Goal: Task Accomplishment & Management: Use online tool/utility

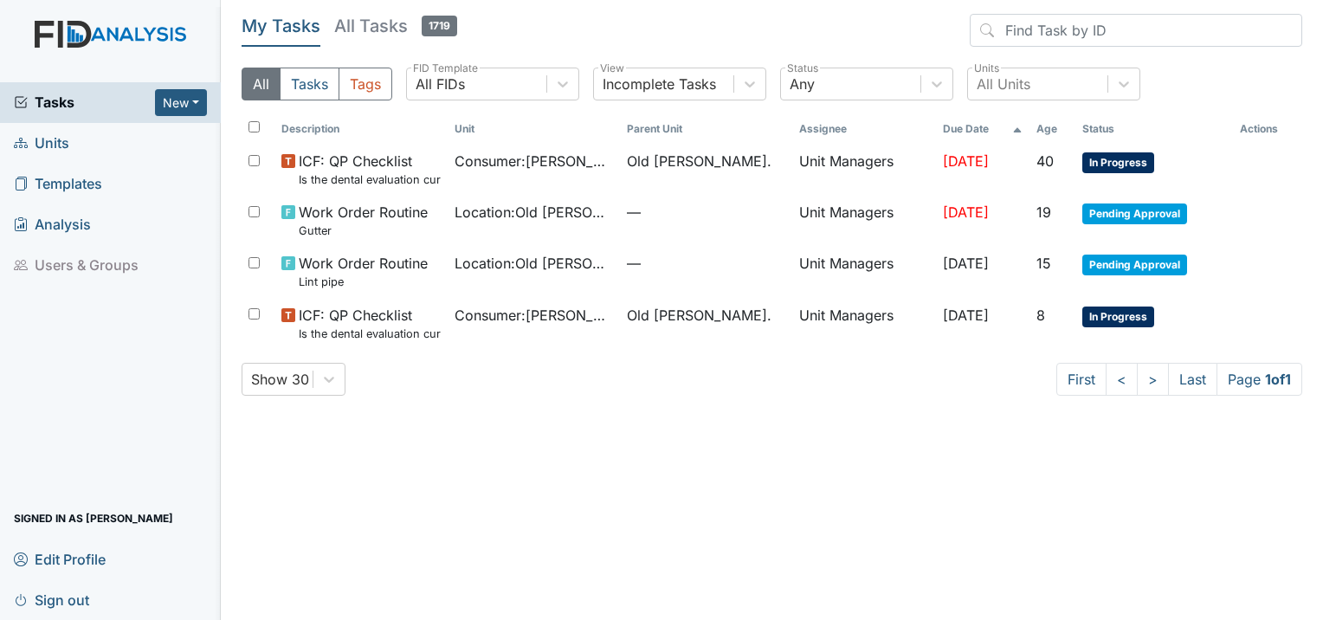
click at [50, 142] on span "Units" at bounding box center [41, 143] width 55 height 27
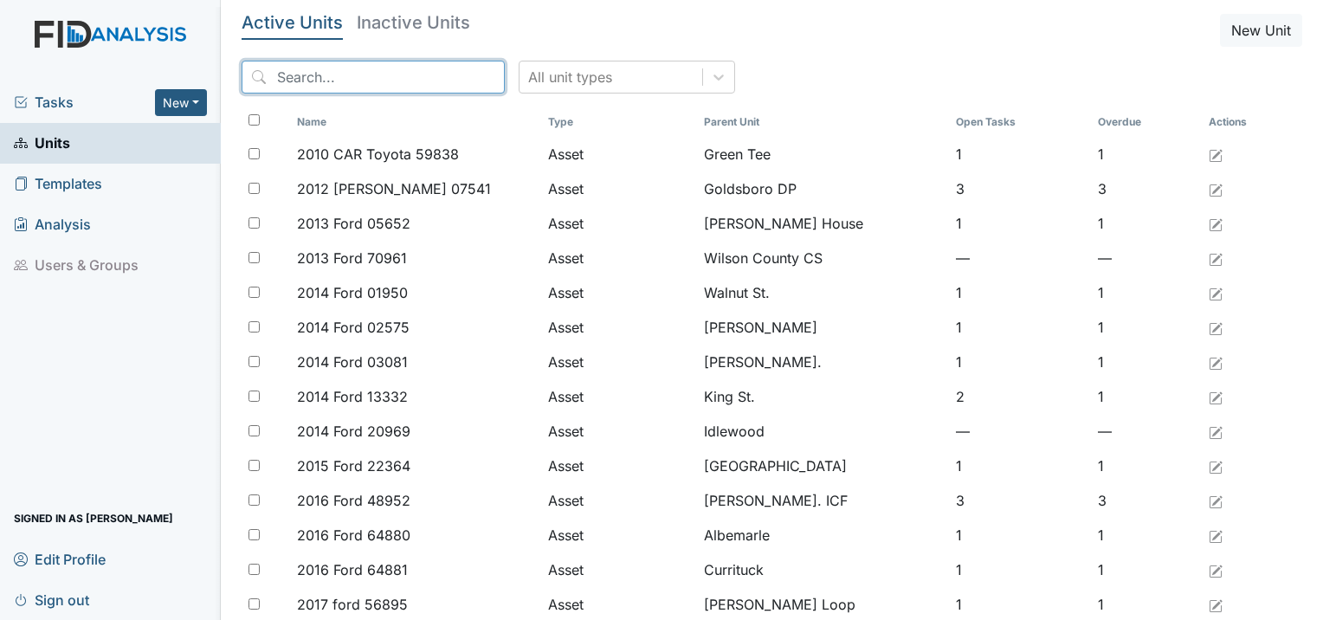
click at [311, 83] on input "search" at bounding box center [373, 77] width 263 height 33
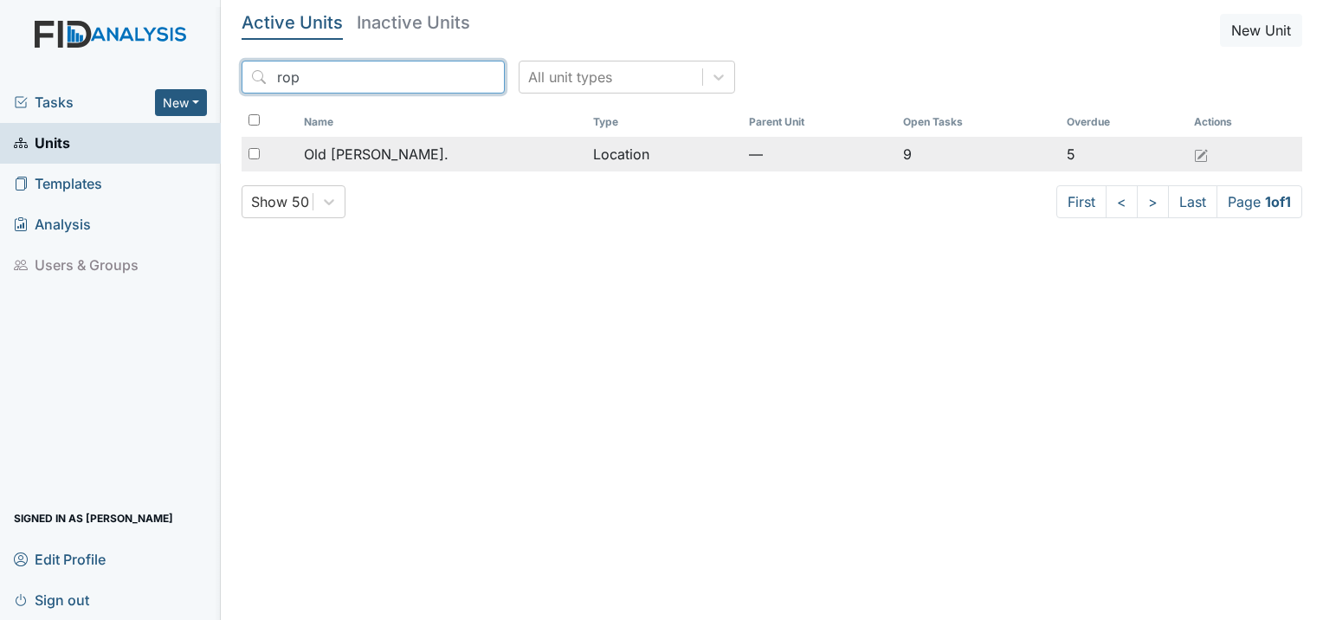
type input "rop"
click at [332, 145] on span "Old [PERSON_NAME]." at bounding box center [376, 154] width 145 height 21
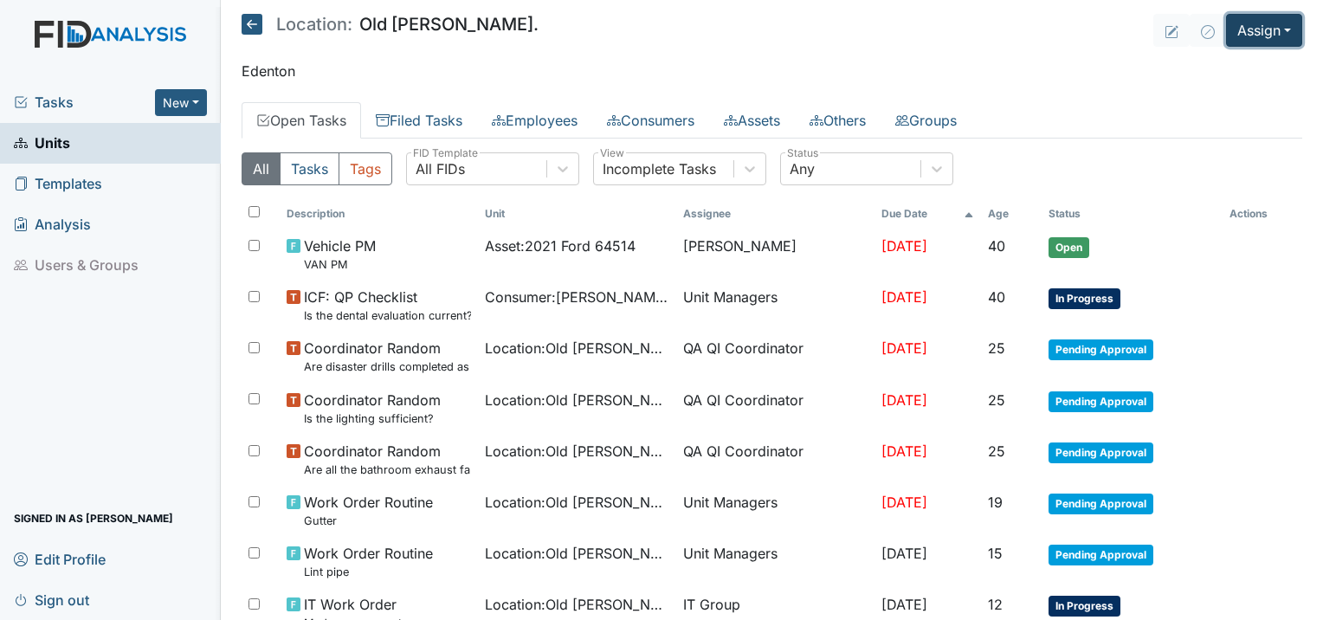
click at [1260, 33] on button "Assign" at bounding box center [1264, 30] width 76 height 33
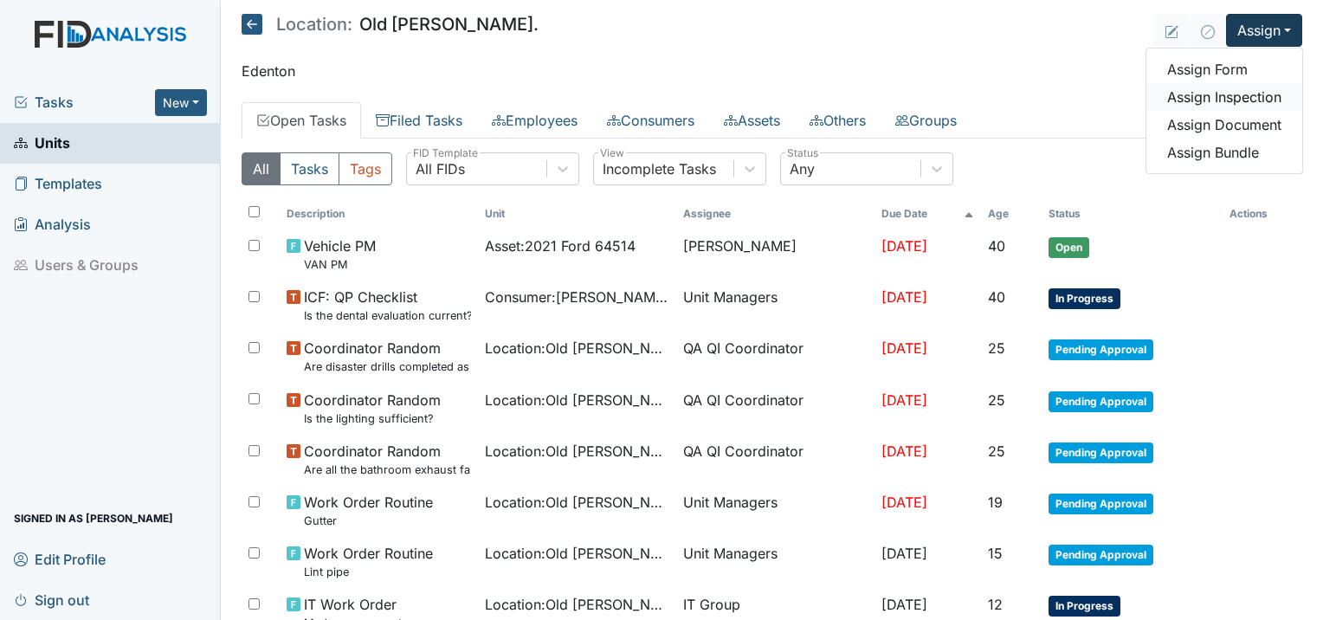
click at [1222, 95] on link "Assign Inspection" at bounding box center [1224, 97] width 156 height 28
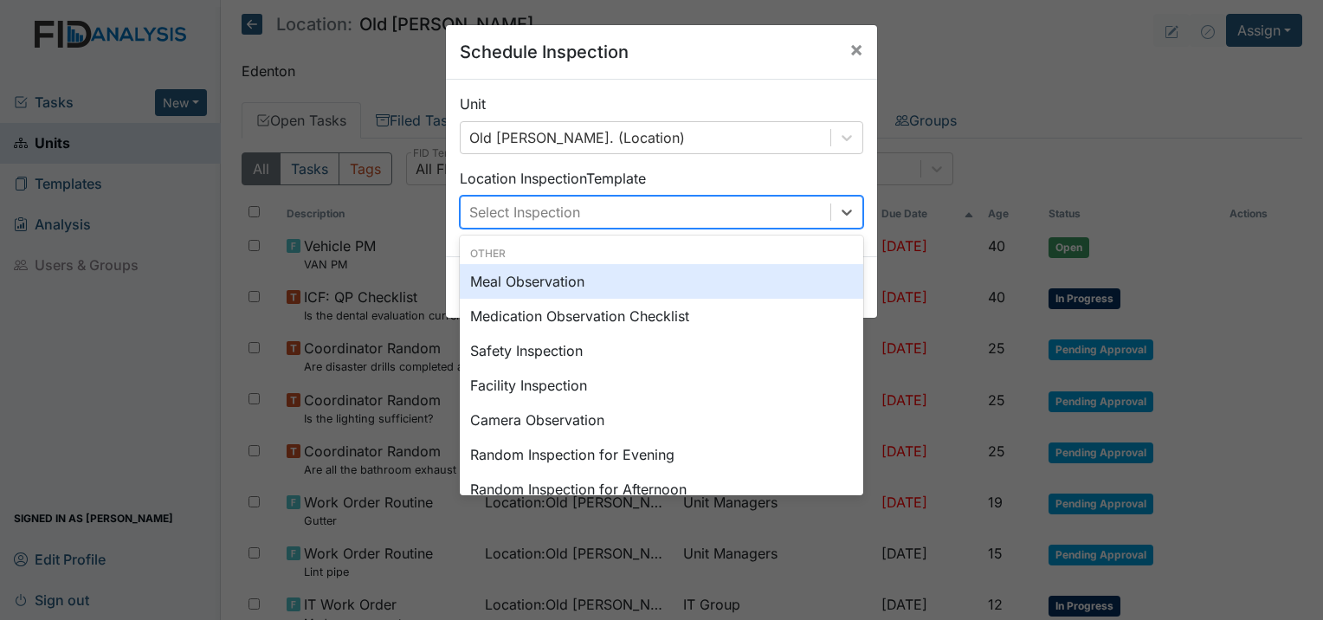
click at [556, 202] on div "Select Inspection" at bounding box center [524, 212] width 111 height 21
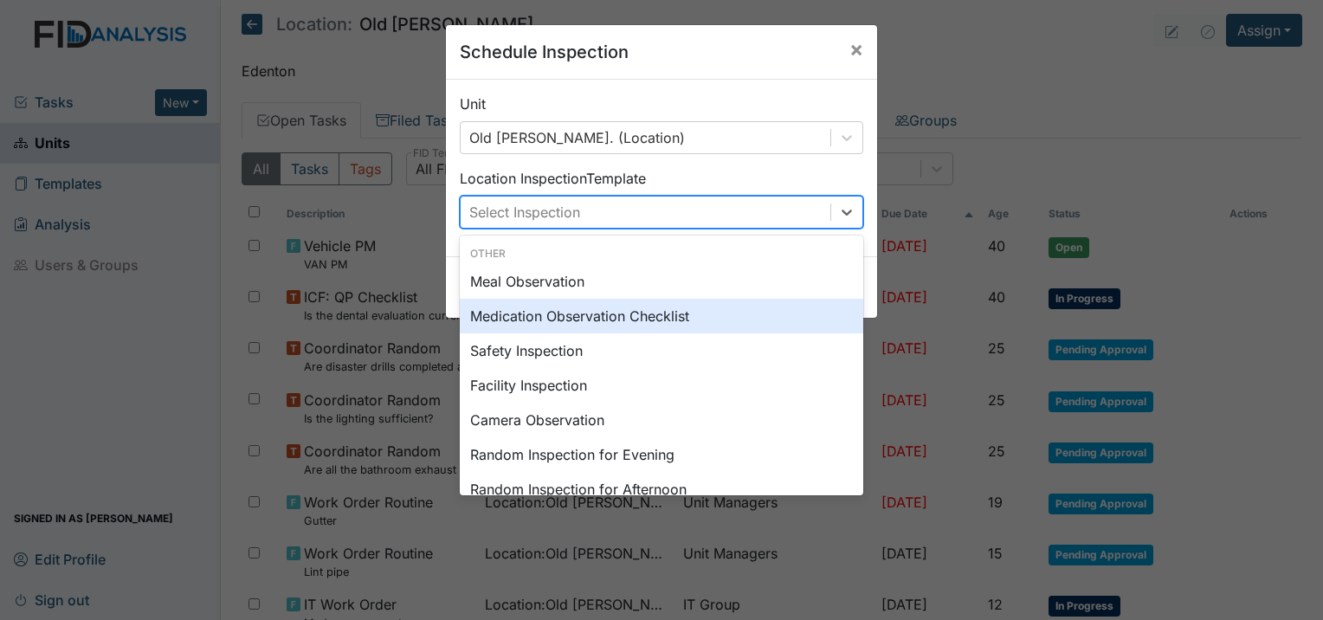
click at [551, 312] on div "Medication Observation Checklist" at bounding box center [661, 316] width 403 height 35
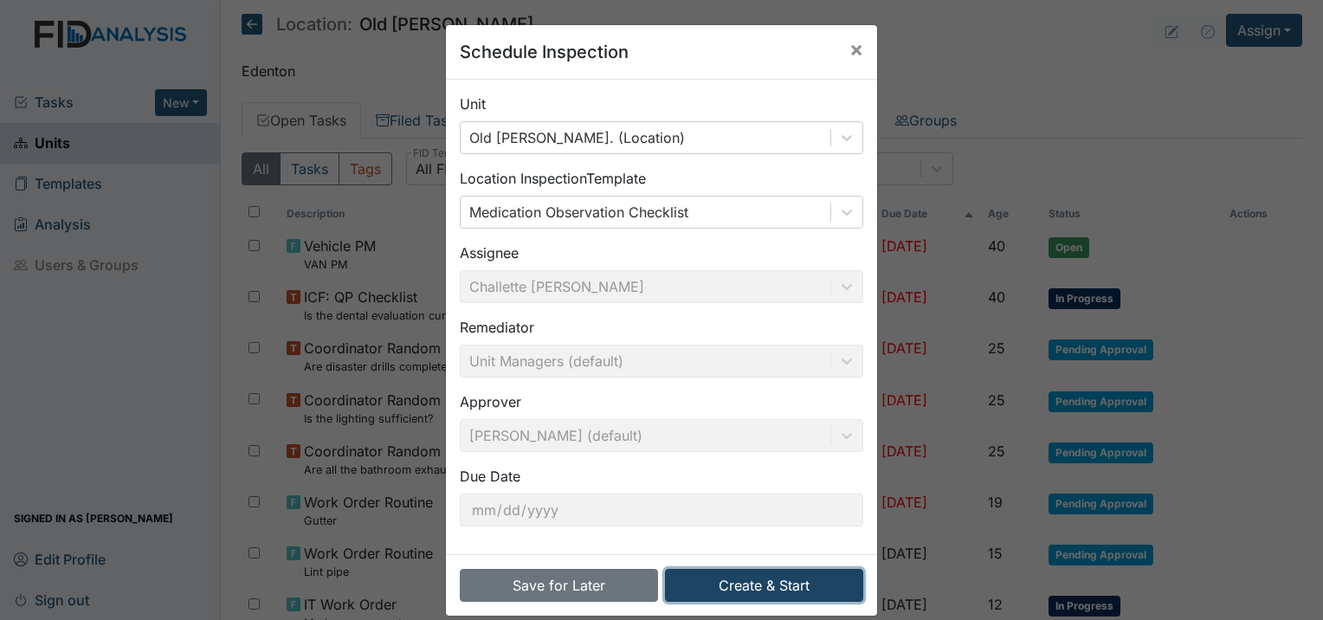
click at [750, 585] on button "Create & Start" at bounding box center [764, 585] width 198 height 33
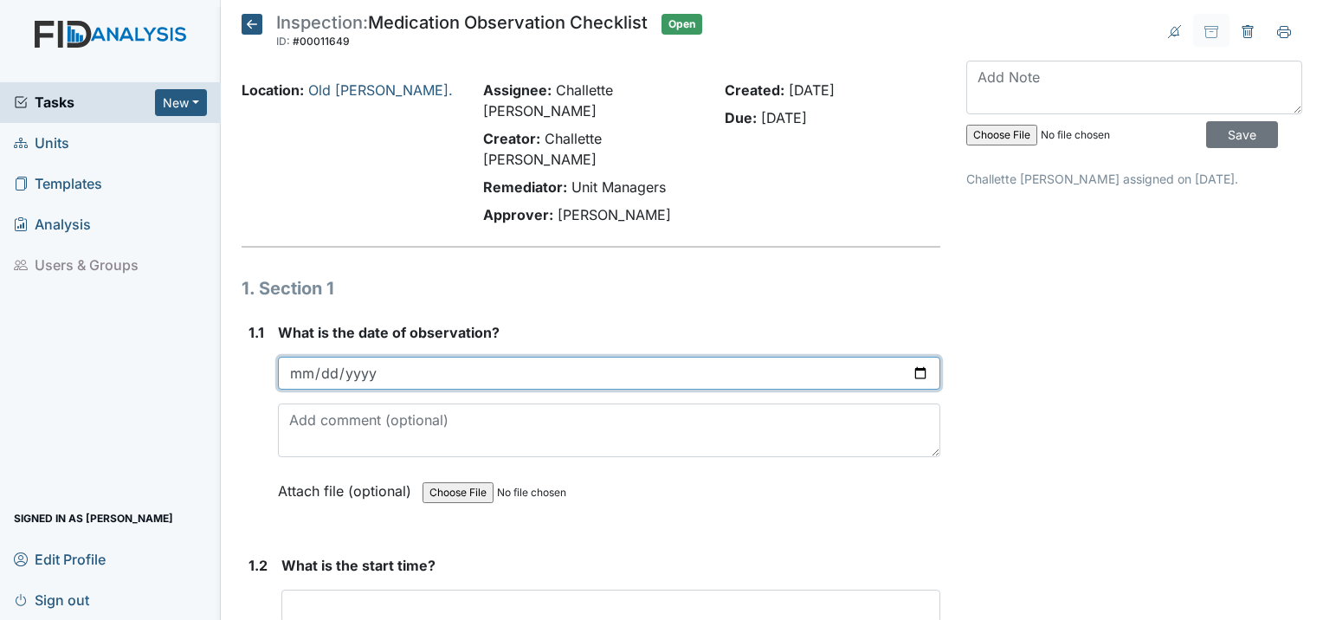
click at [293, 357] on input "date" at bounding box center [609, 373] width 662 height 33
type input "[DATE]"
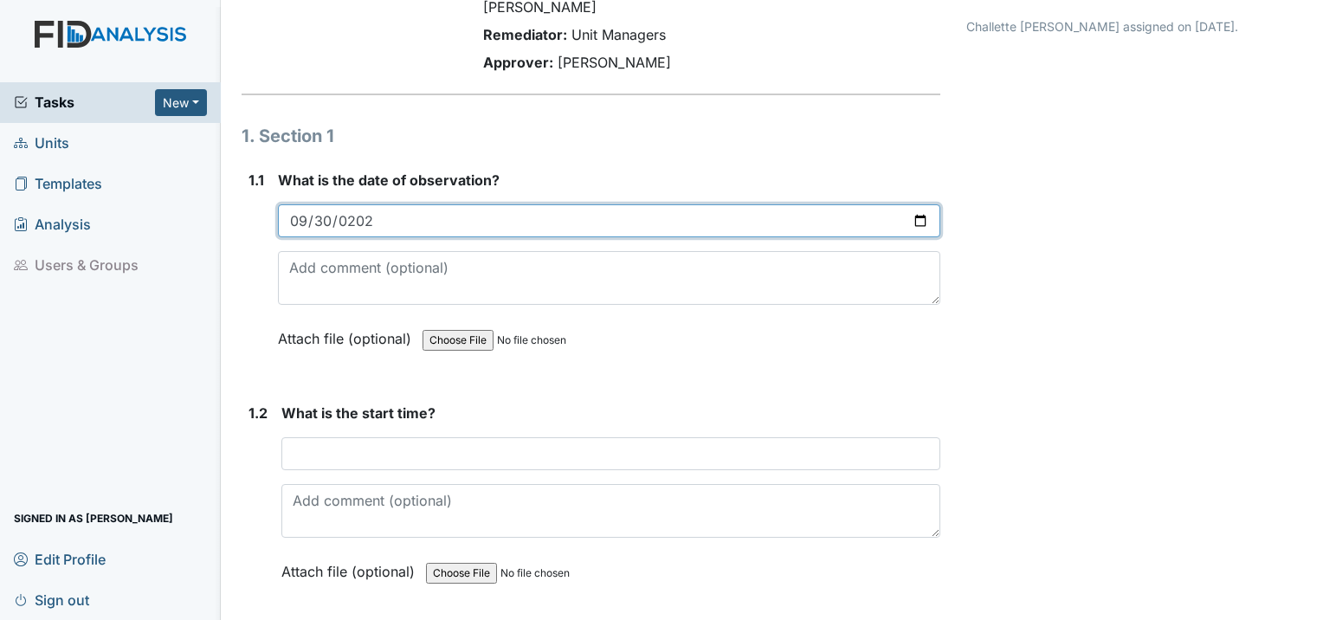
scroll to position [173, 0]
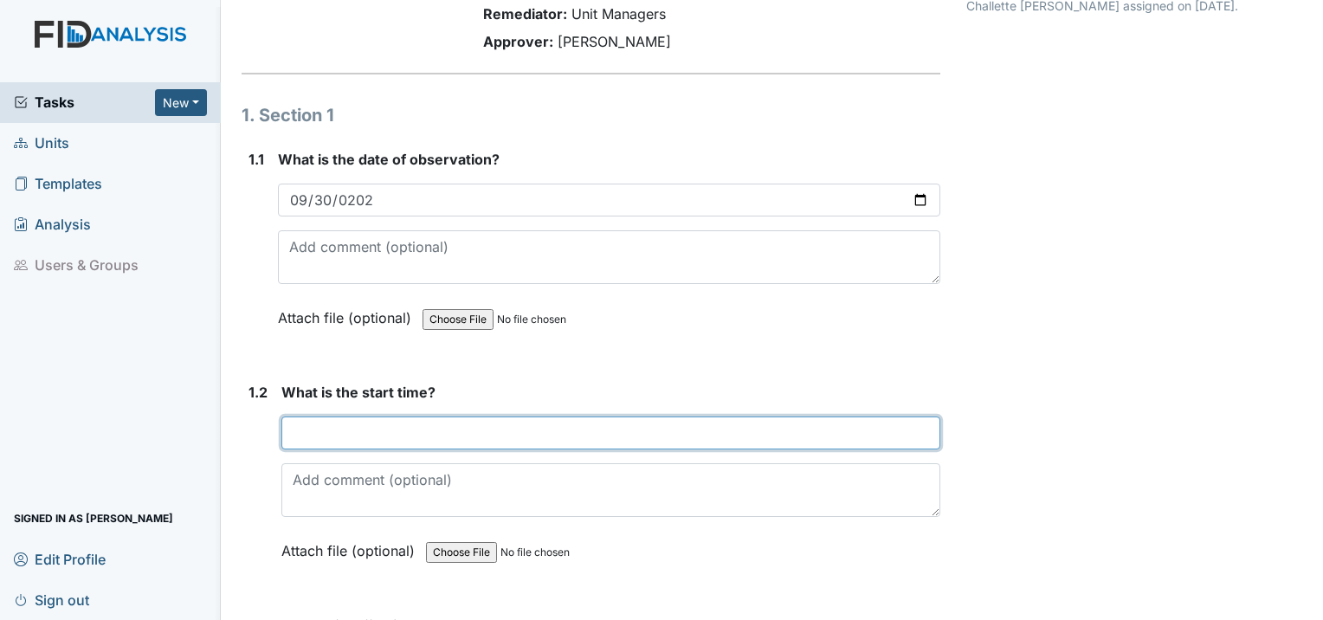
click at [398, 416] on input "text" at bounding box center [610, 432] width 659 height 33
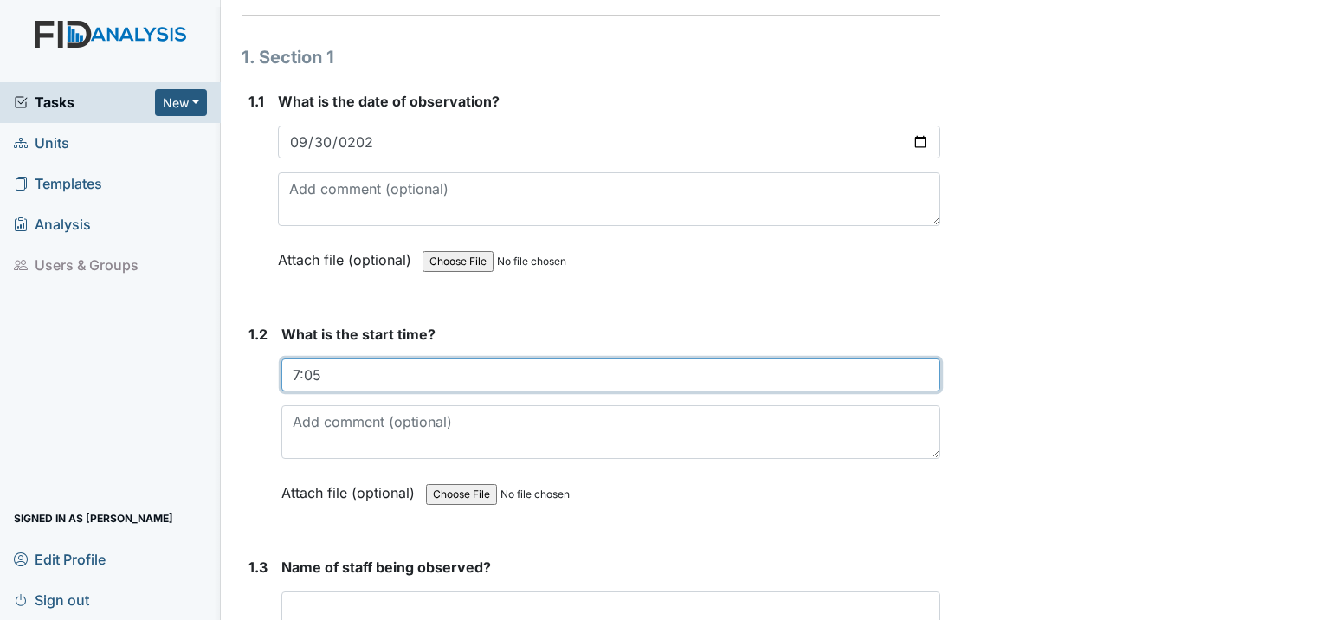
scroll to position [346, 0]
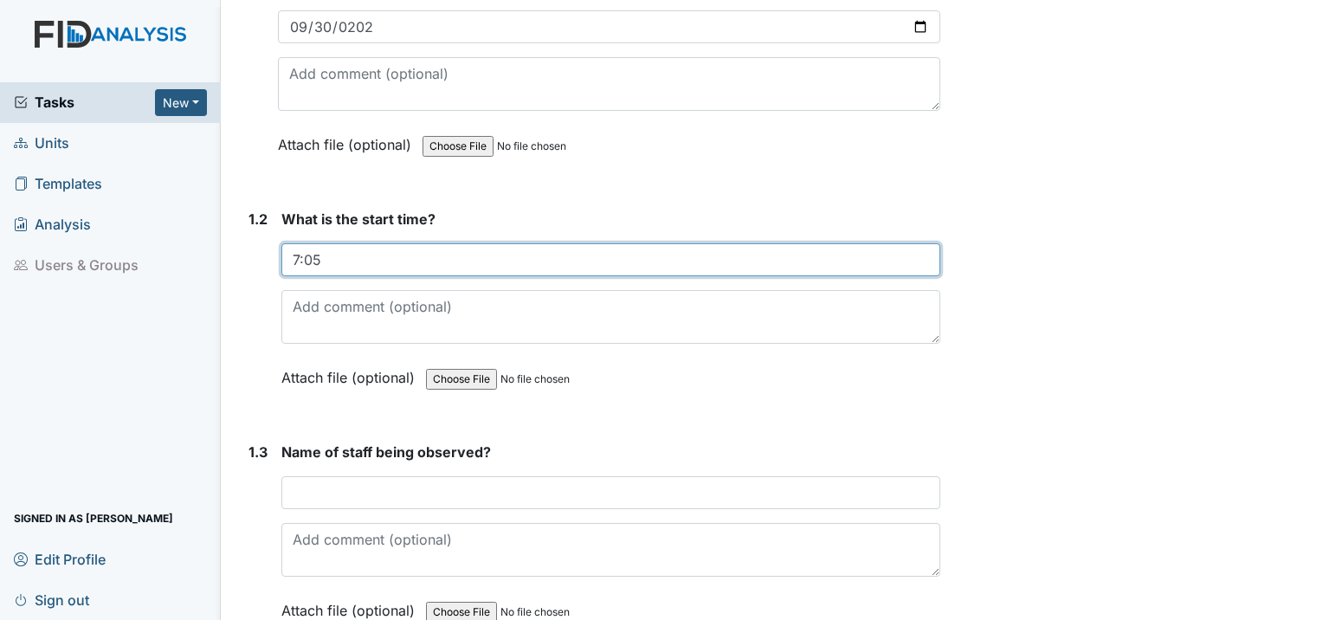
type input "7:05"
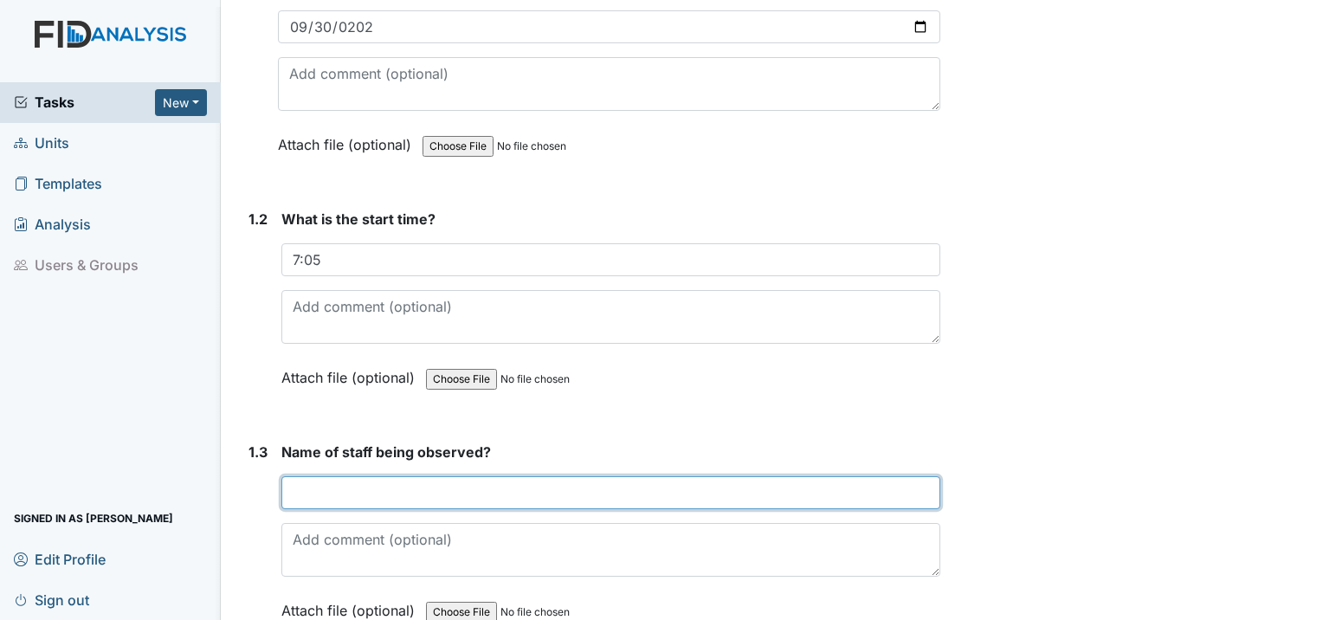
click at [306, 476] on input "text" at bounding box center [610, 492] width 659 height 33
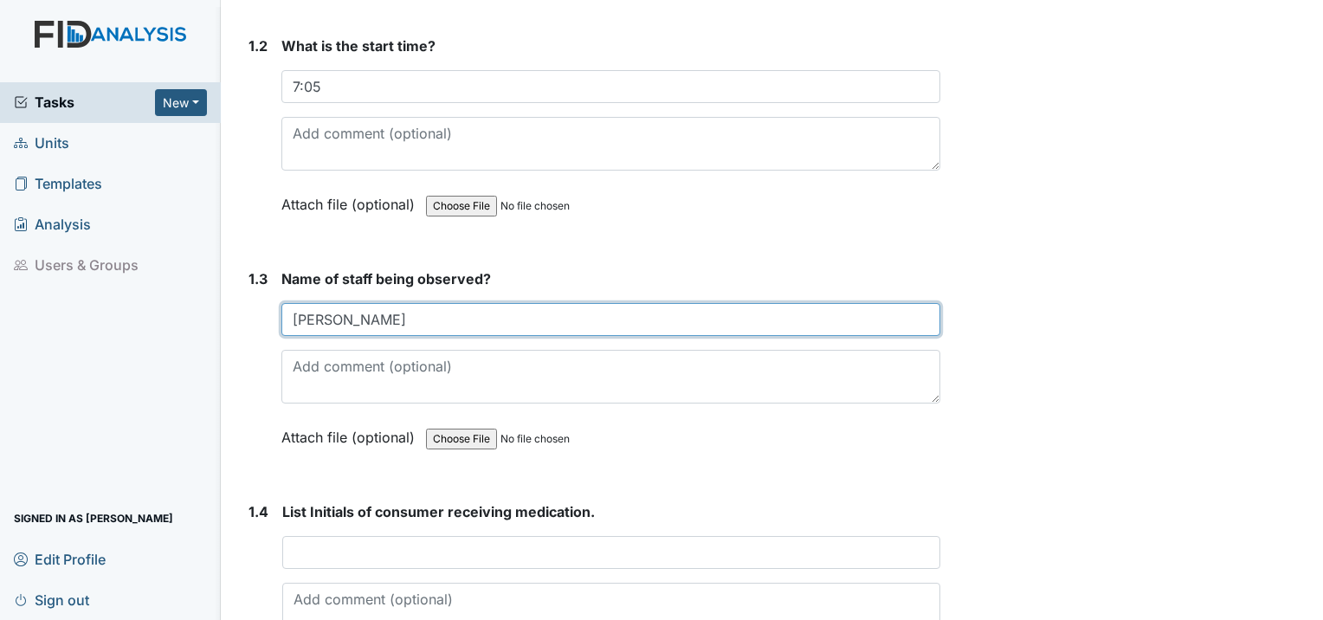
type input "[PERSON_NAME]"
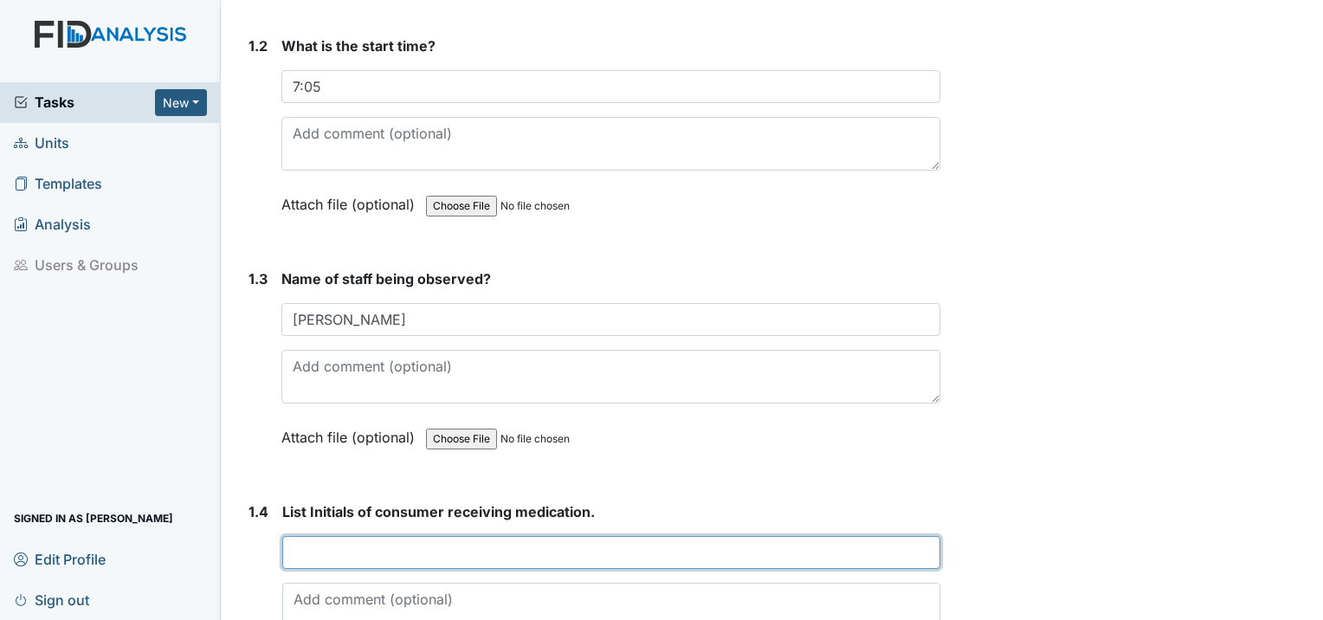
click at [350, 536] on input "text" at bounding box center [611, 552] width 658 height 33
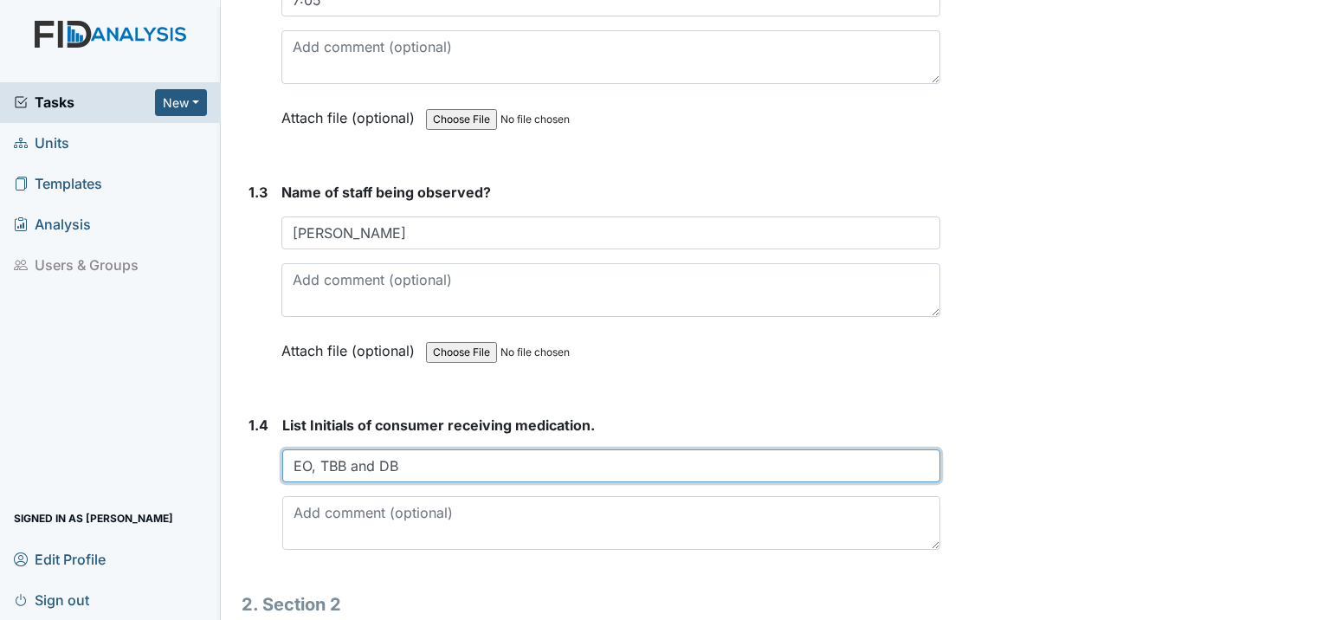
scroll to position [866, 0]
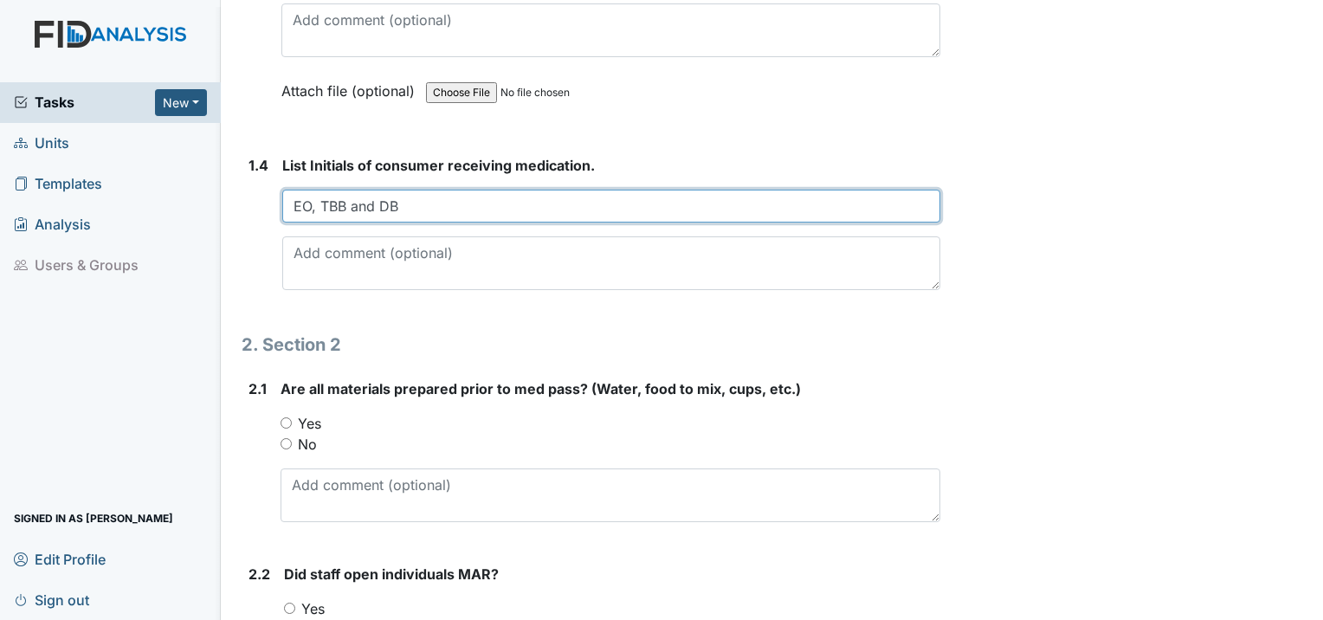
type input "EO, TBB and DB"
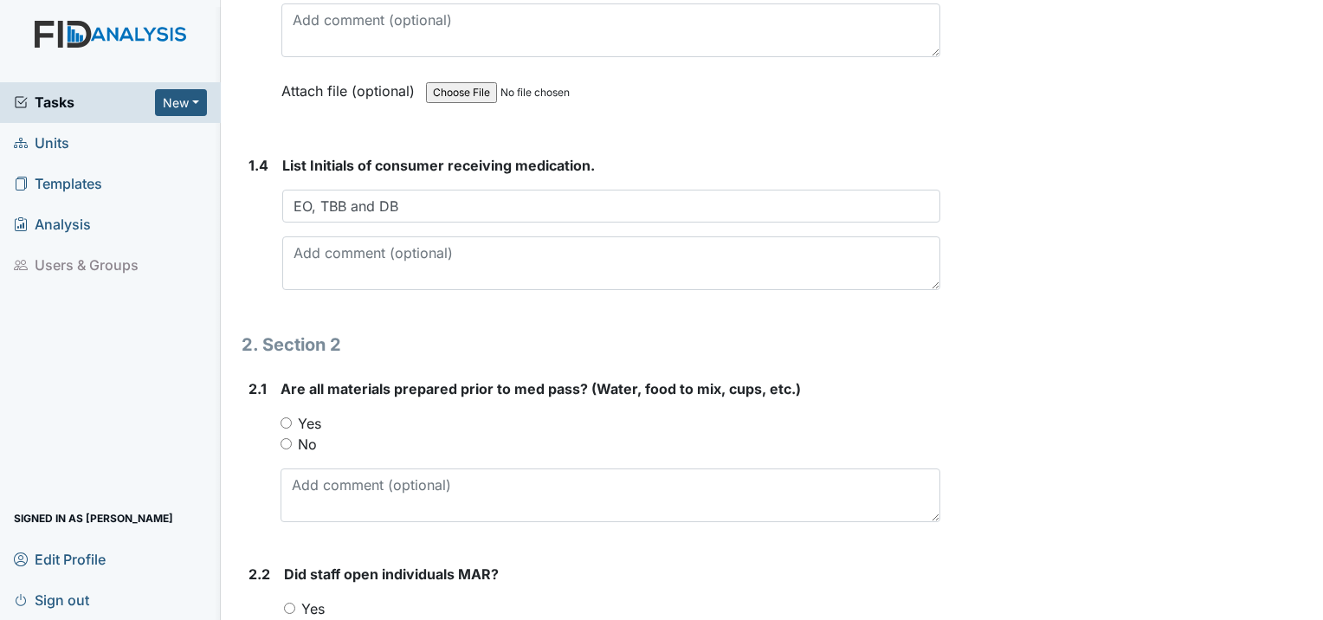
click at [283, 417] on input "Yes" at bounding box center [285, 422] width 11 height 11
radio input "true"
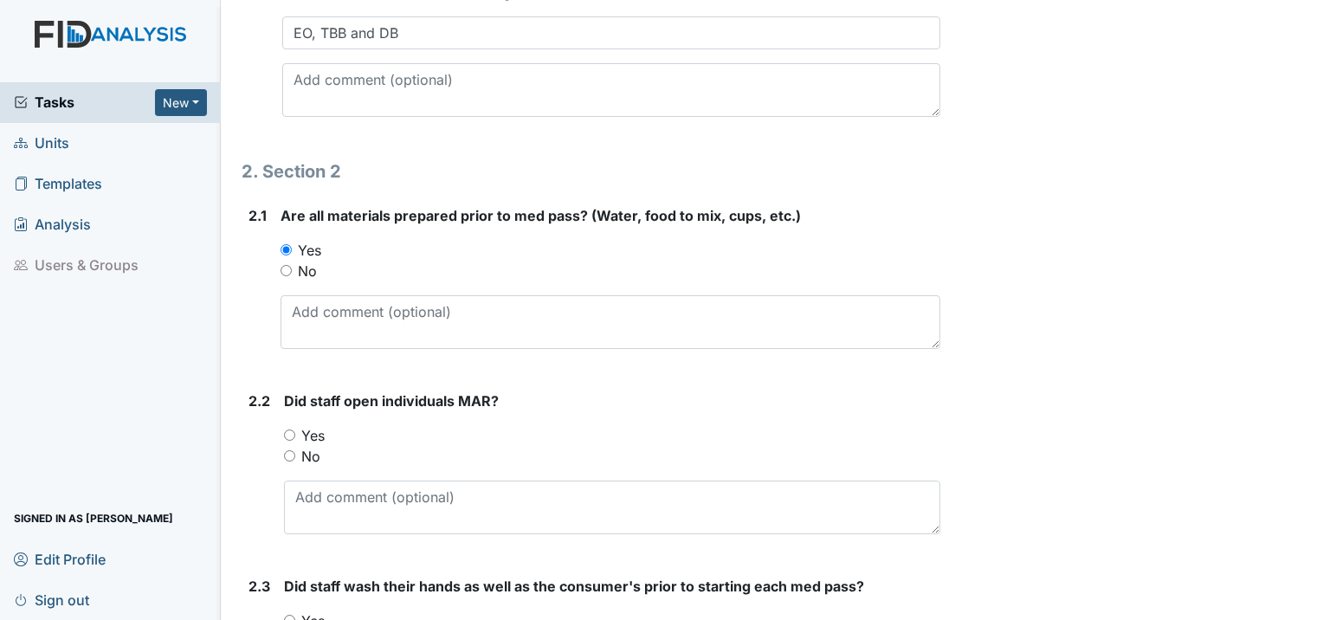
click at [290, 429] on input "Yes" at bounding box center [289, 434] width 11 height 11
radio input "true"
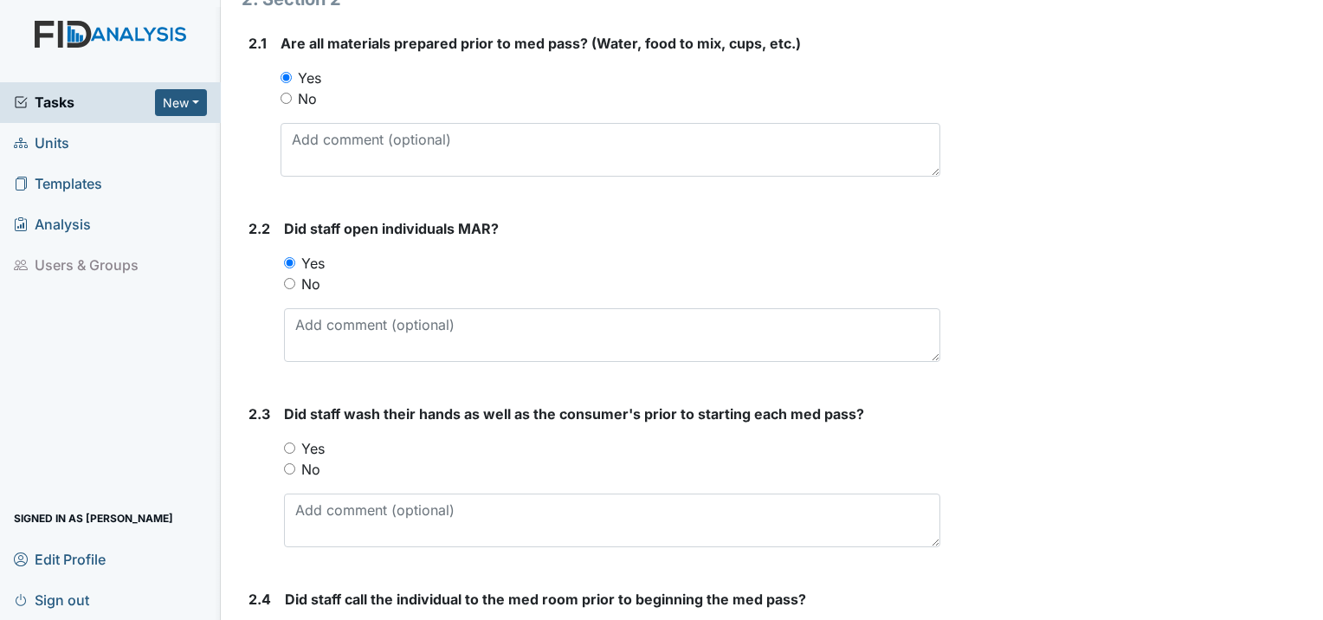
scroll to position [1212, 0]
click at [284, 442] on input "Yes" at bounding box center [289, 447] width 11 height 11
radio input "true"
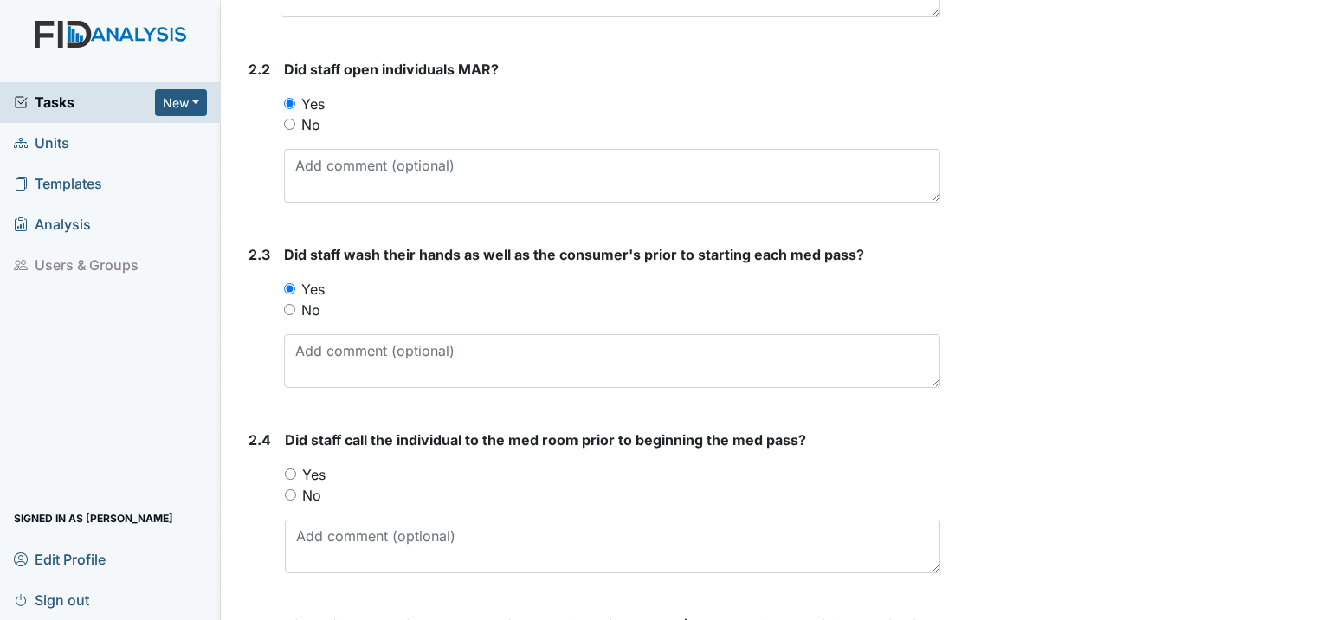
scroll to position [1385, 0]
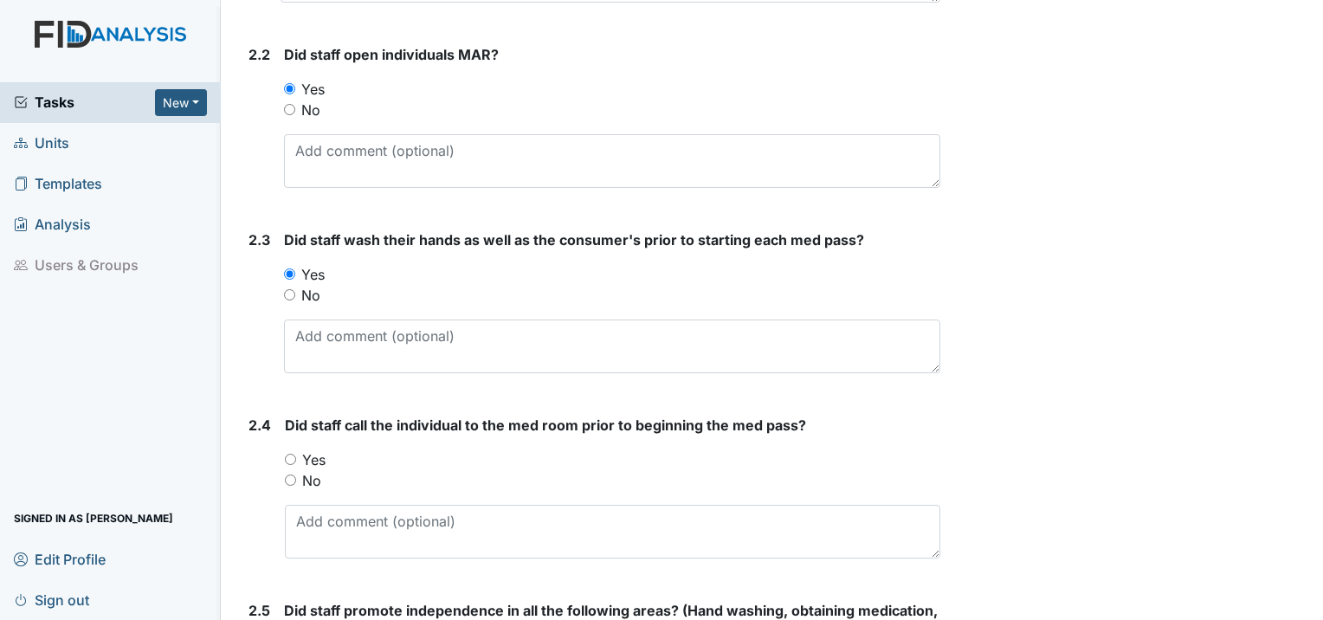
click at [291, 454] on input "Yes" at bounding box center [290, 459] width 11 height 11
radio input "true"
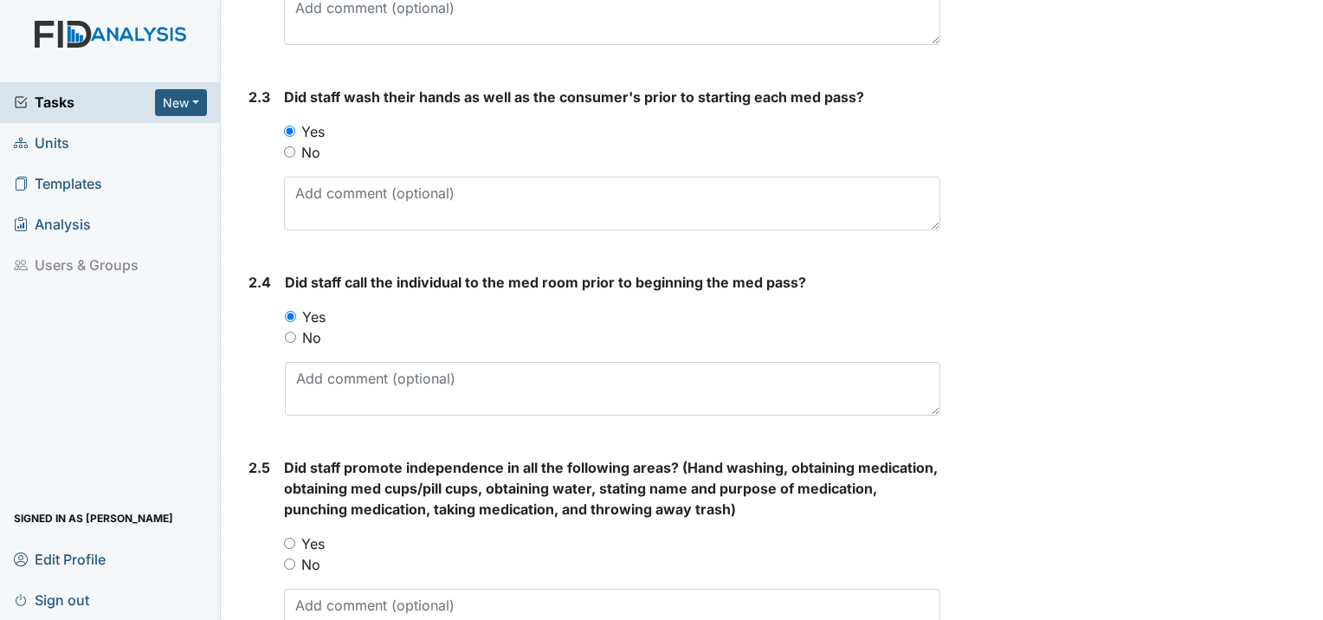
scroll to position [1558, 0]
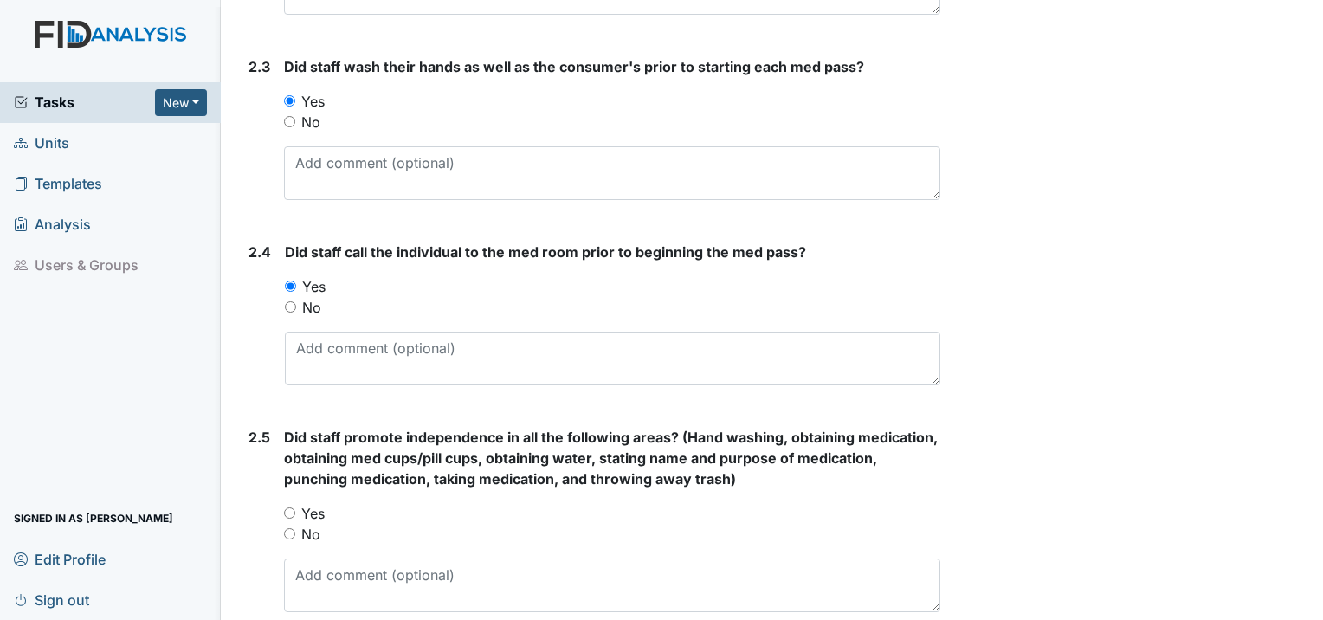
click at [293, 507] on input "Yes" at bounding box center [289, 512] width 11 height 11
radio input "true"
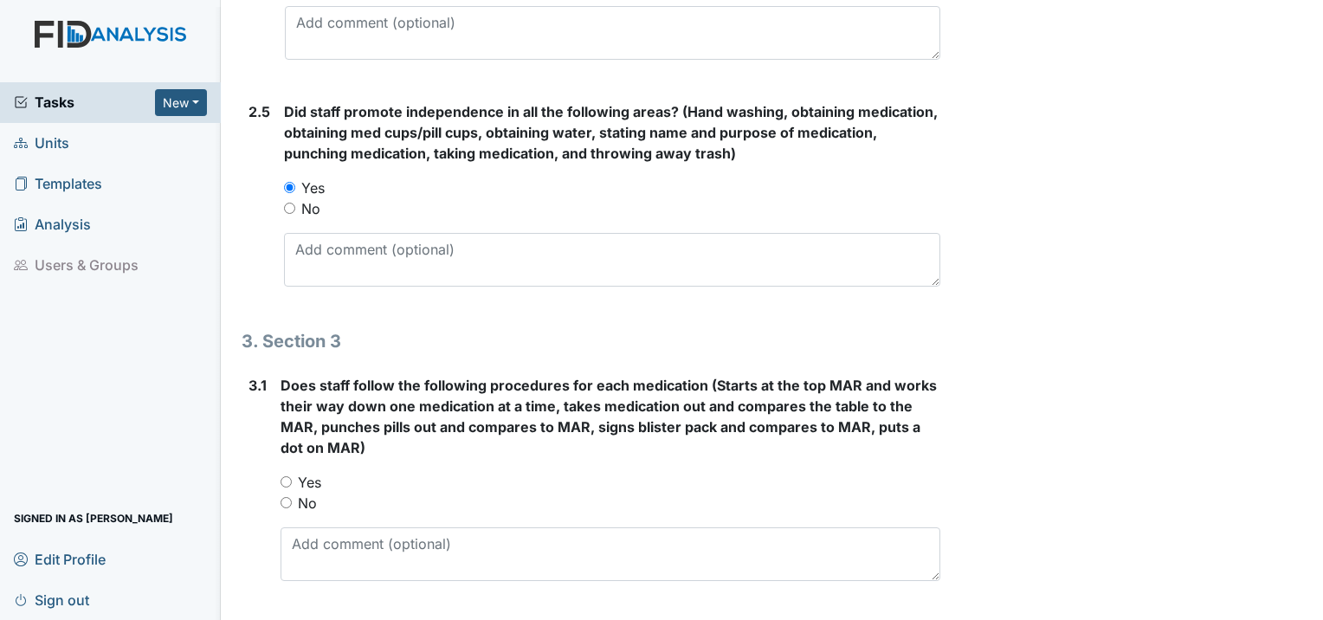
scroll to position [1905, 0]
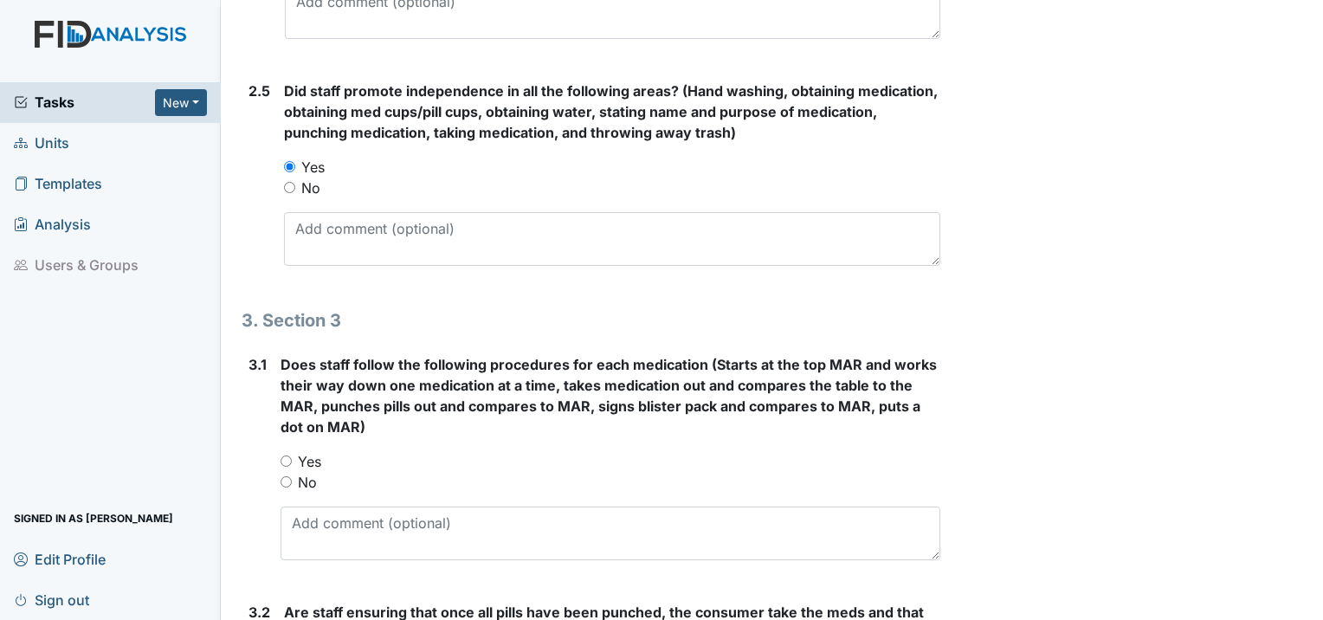
click at [285, 455] on input "Yes" at bounding box center [285, 460] width 11 height 11
radio input "true"
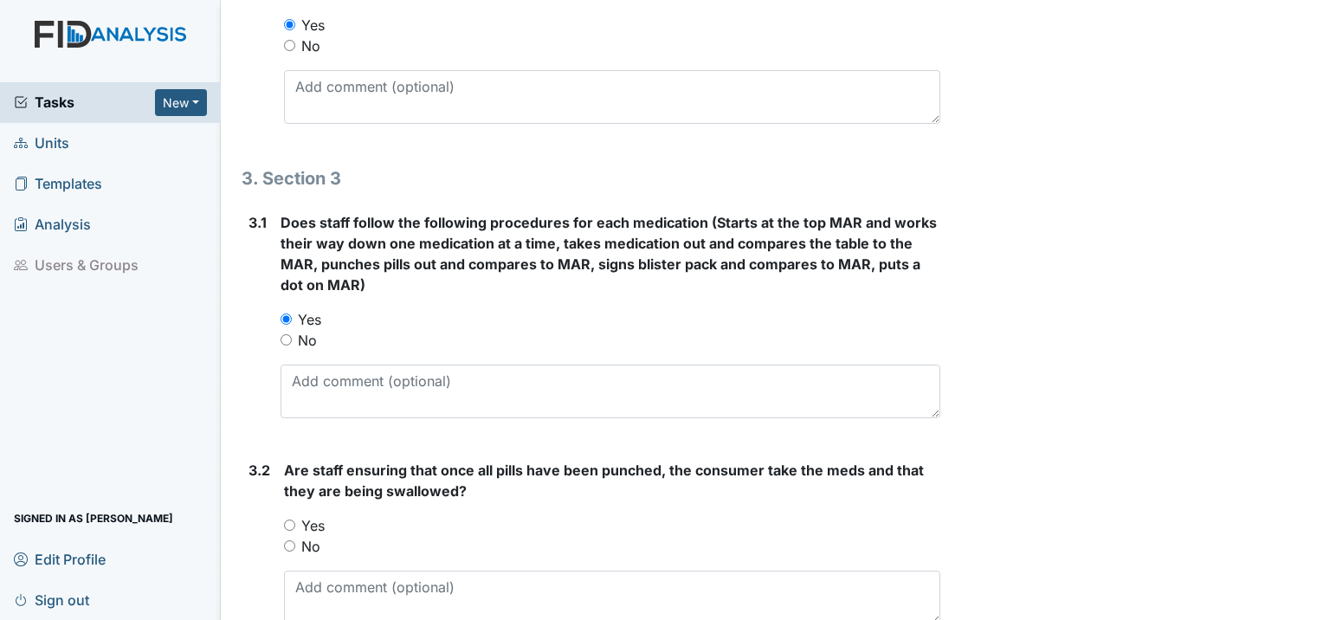
scroll to position [2078, 0]
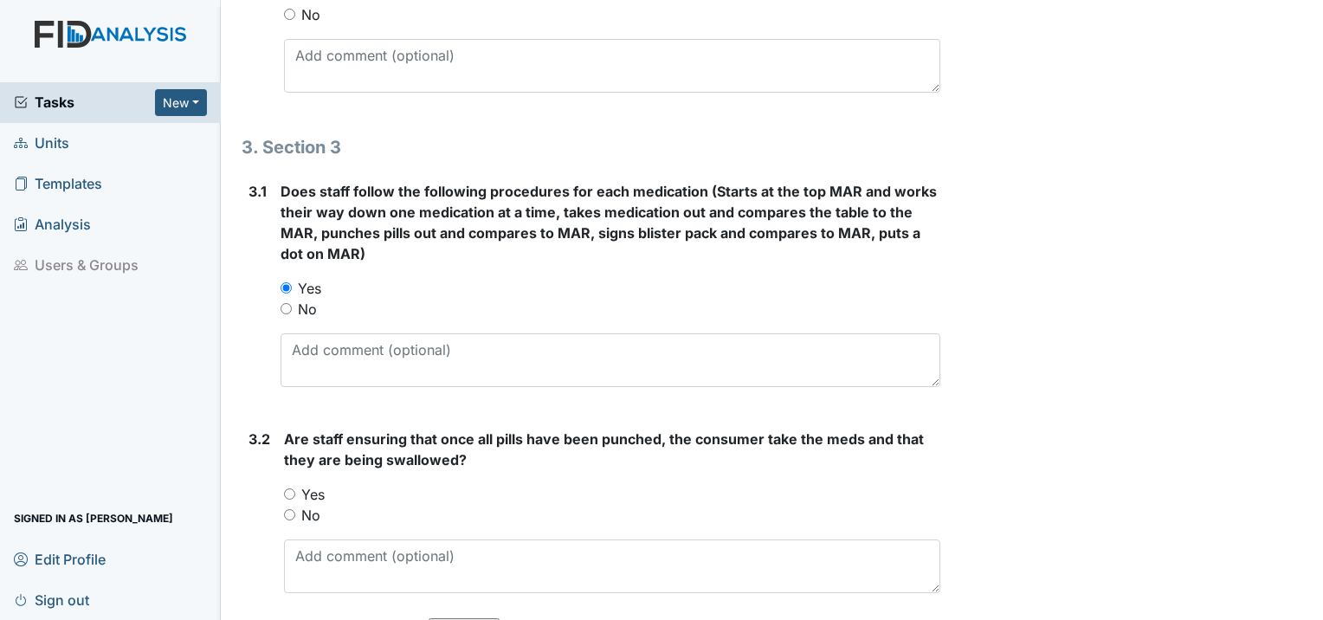
click at [284, 488] on input "Yes" at bounding box center [289, 493] width 11 height 11
radio input "true"
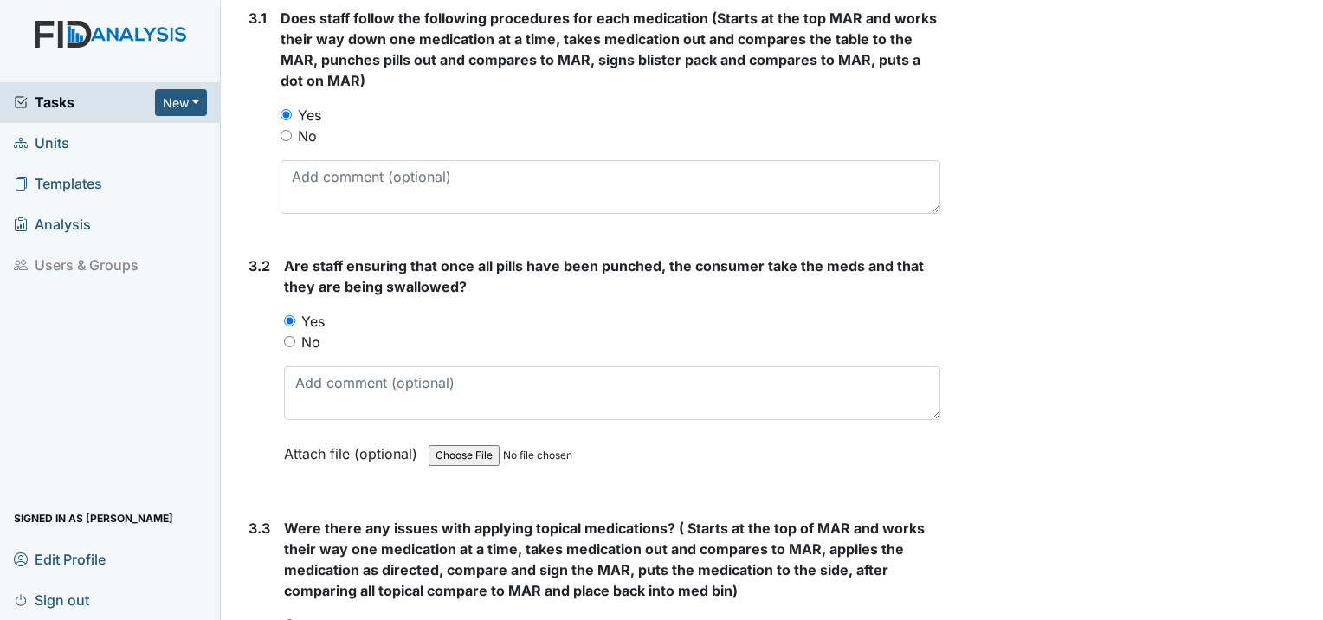
scroll to position [2337, 0]
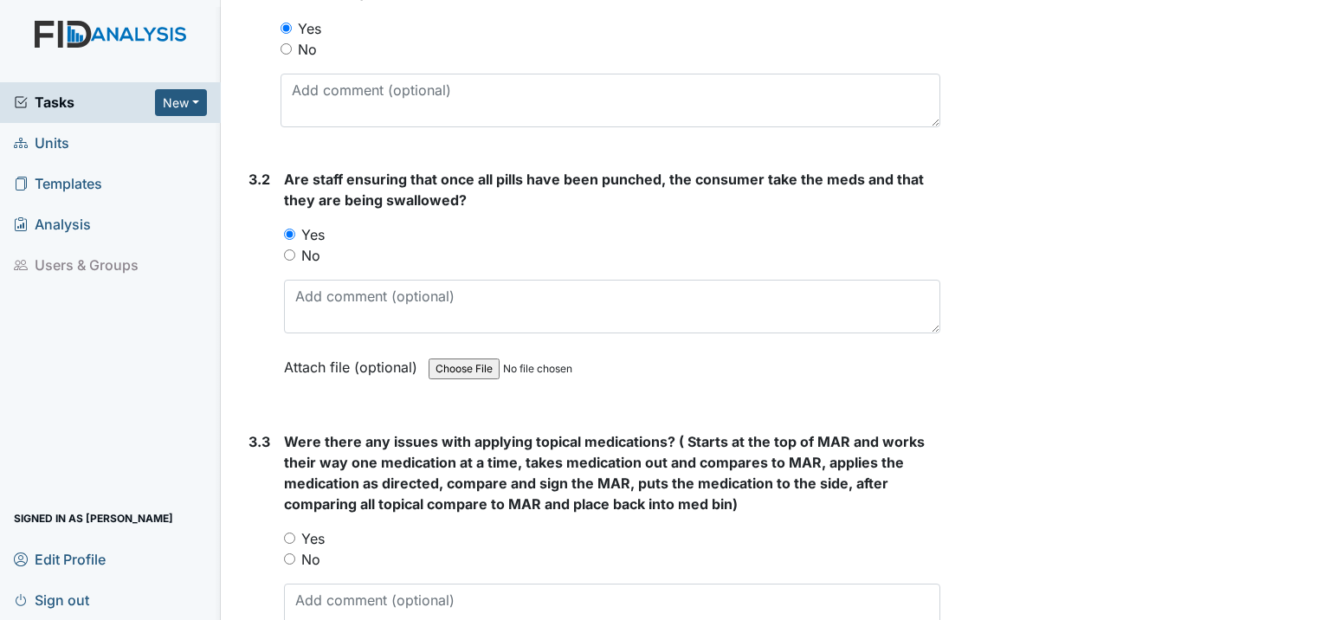
click at [284, 553] on input "No" at bounding box center [289, 558] width 11 height 11
radio input "true"
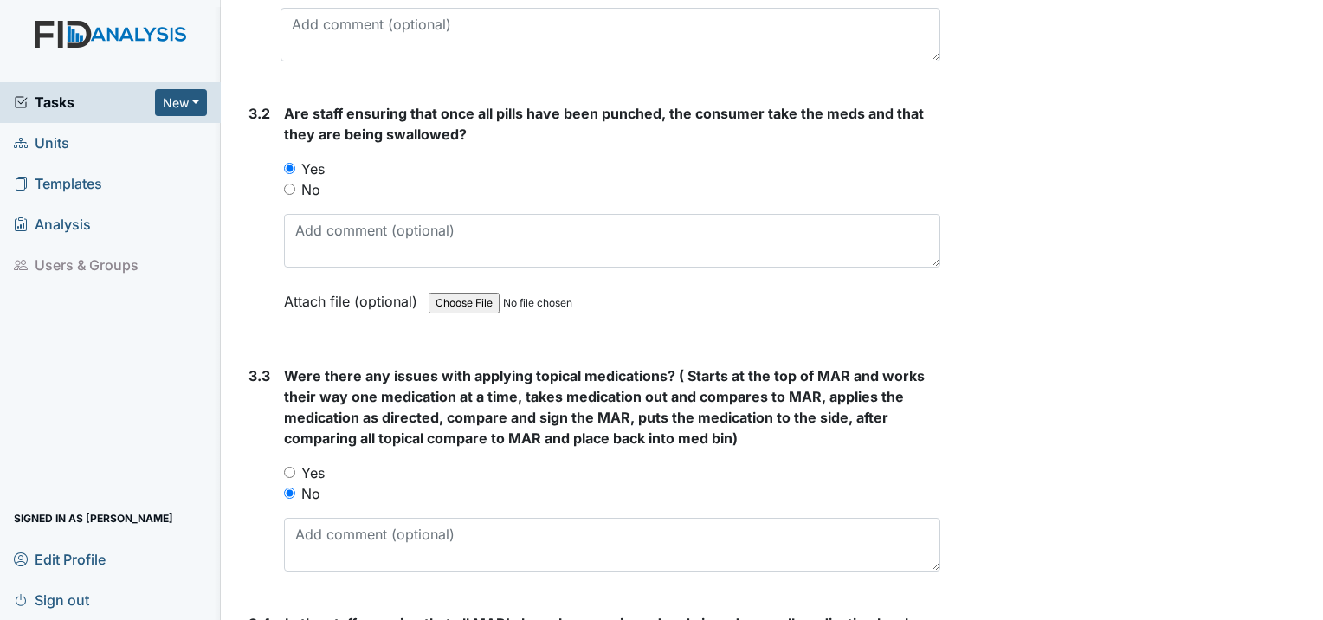
scroll to position [2511, 0]
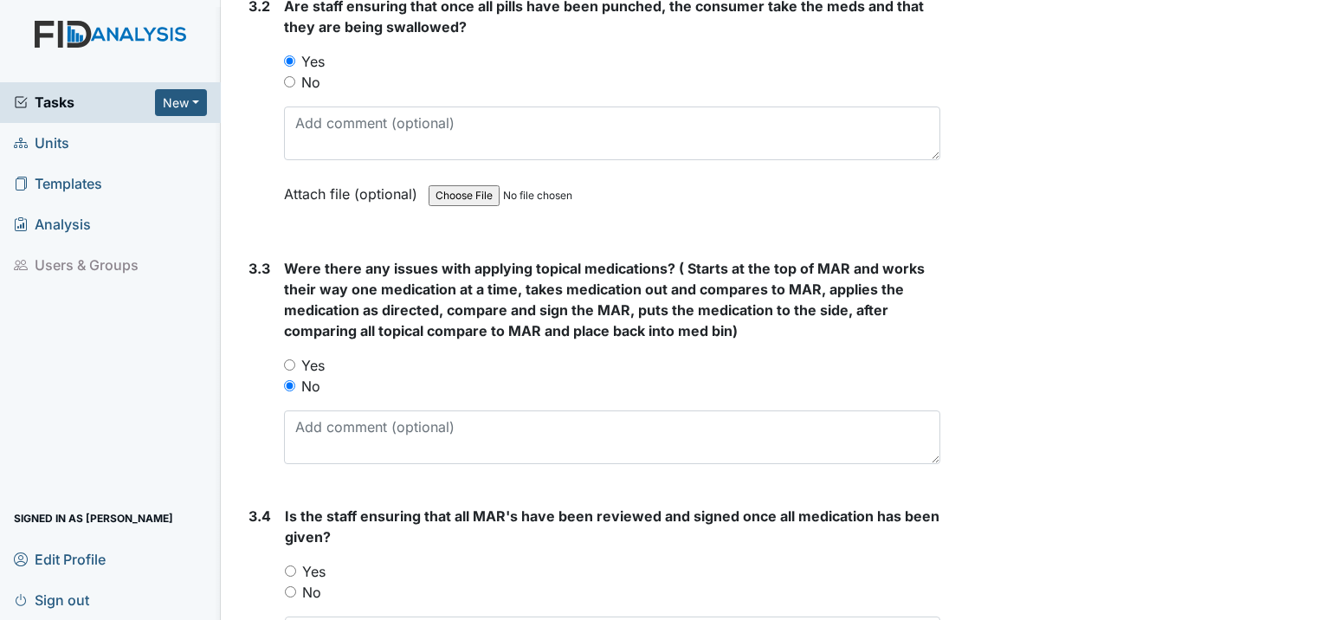
click at [293, 565] on input "Yes" at bounding box center [290, 570] width 11 height 11
radio input "true"
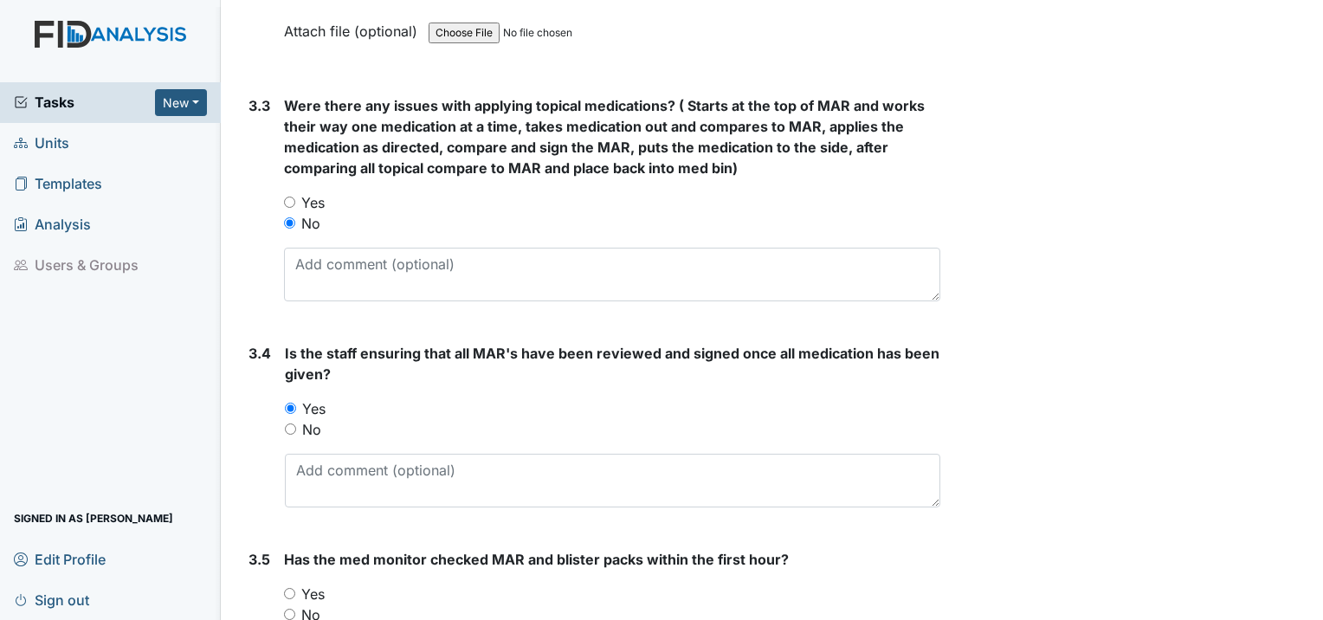
scroll to position [2770, 0]
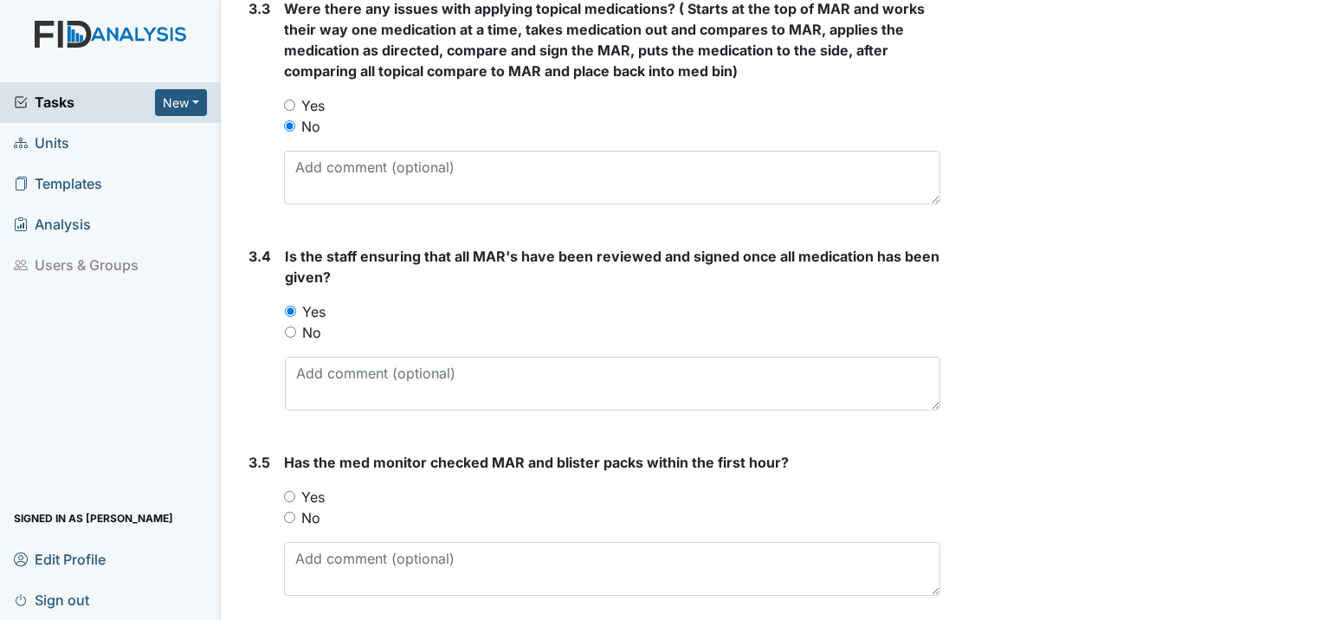
click at [287, 491] on input "Yes" at bounding box center [289, 496] width 11 height 11
radio input "true"
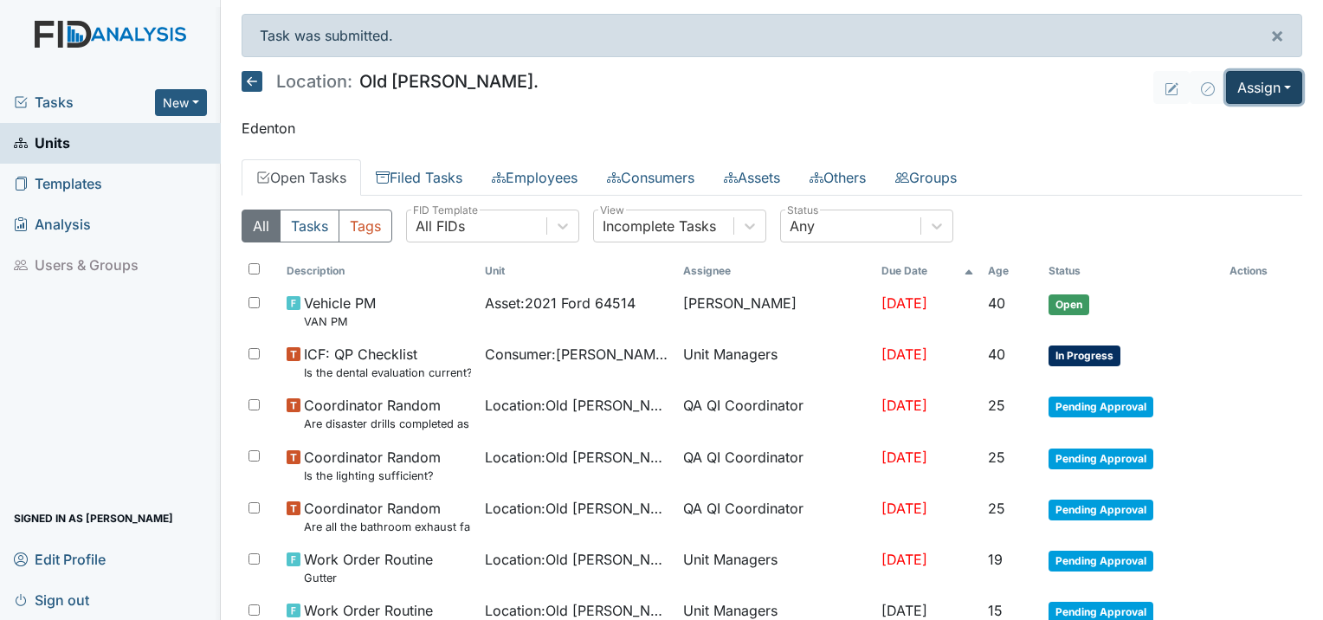
click at [1237, 83] on button "Assign" at bounding box center [1264, 87] width 76 height 33
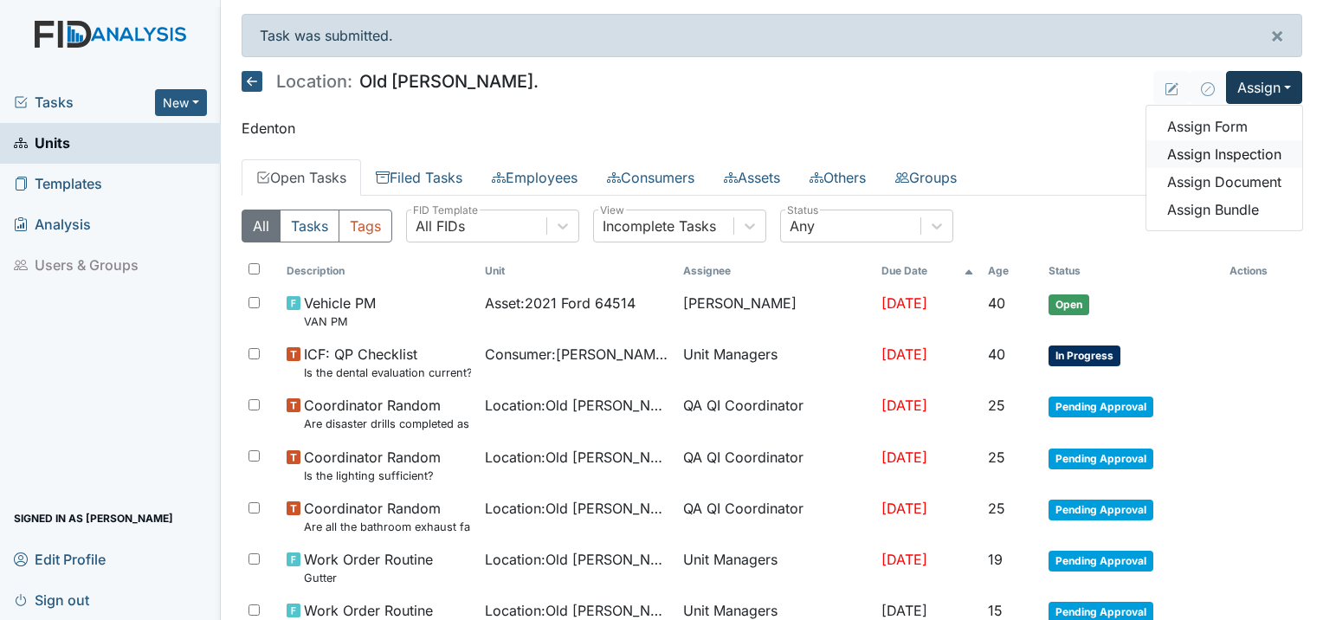
click at [1192, 153] on link "Assign Inspection" at bounding box center [1224, 154] width 156 height 28
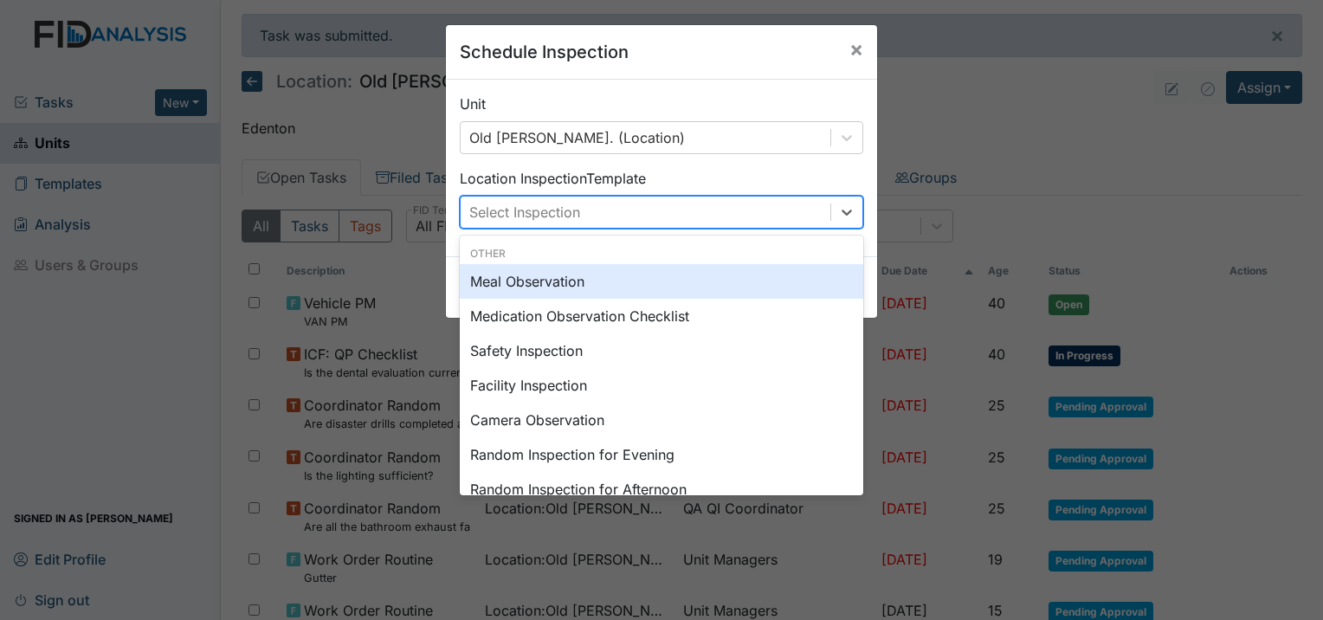
click at [630, 219] on div "Select Inspection" at bounding box center [646, 212] width 370 height 31
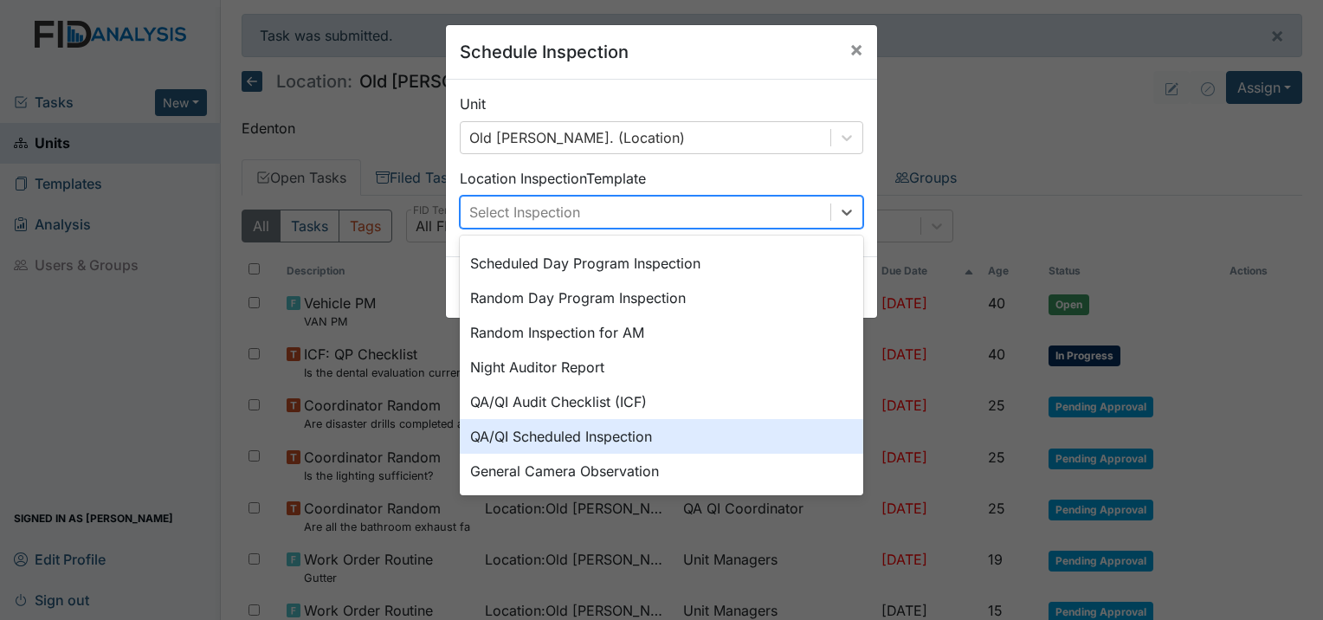
scroll to position [298, 0]
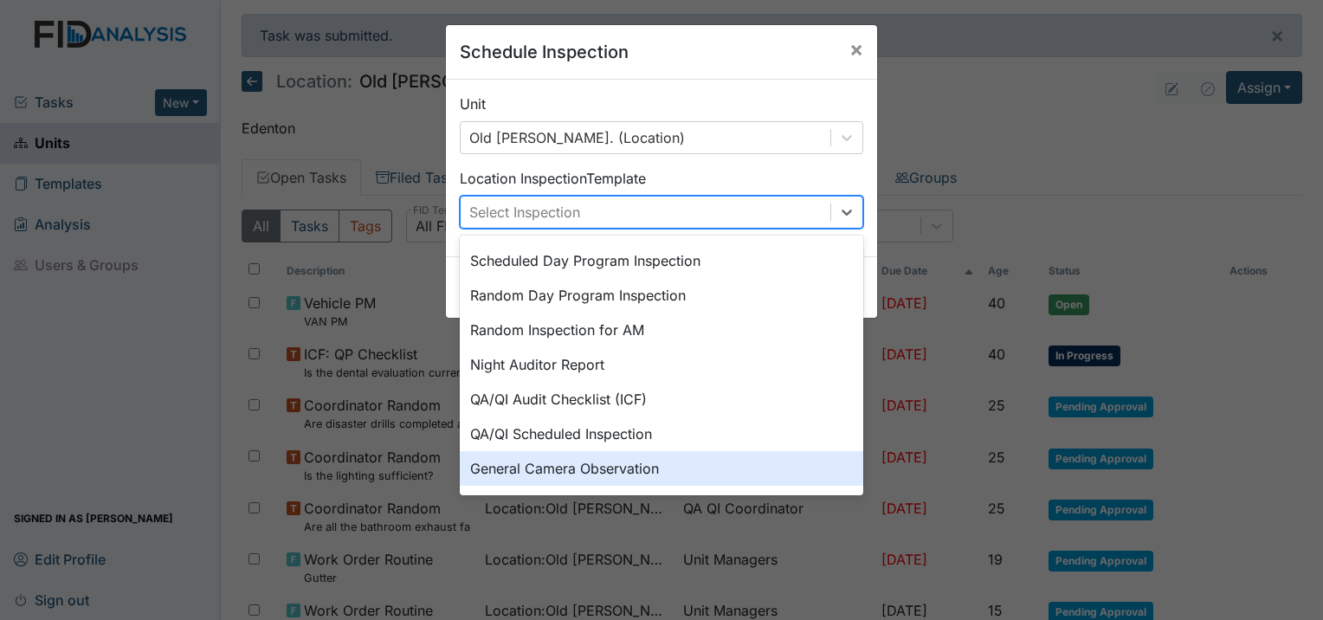
click at [613, 475] on div "General Camera Observation" at bounding box center [661, 468] width 403 height 35
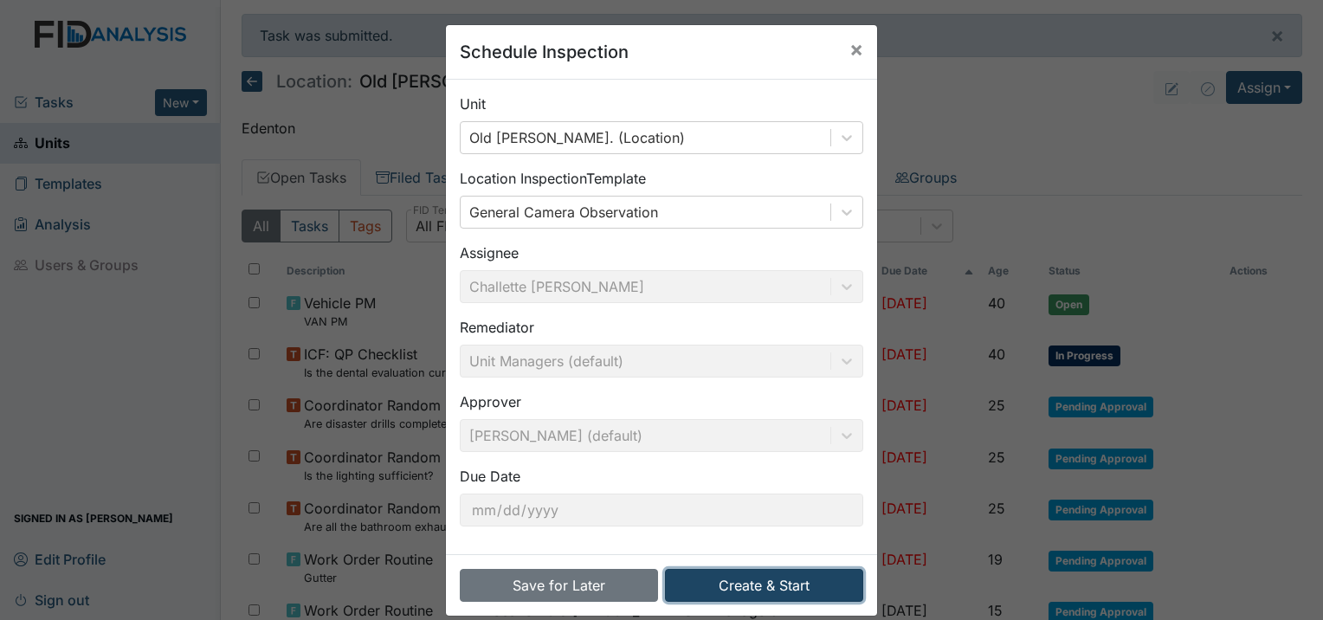
click at [751, 585] on button "Create & Start" at bounding box center [764, 585] width 198 height 33
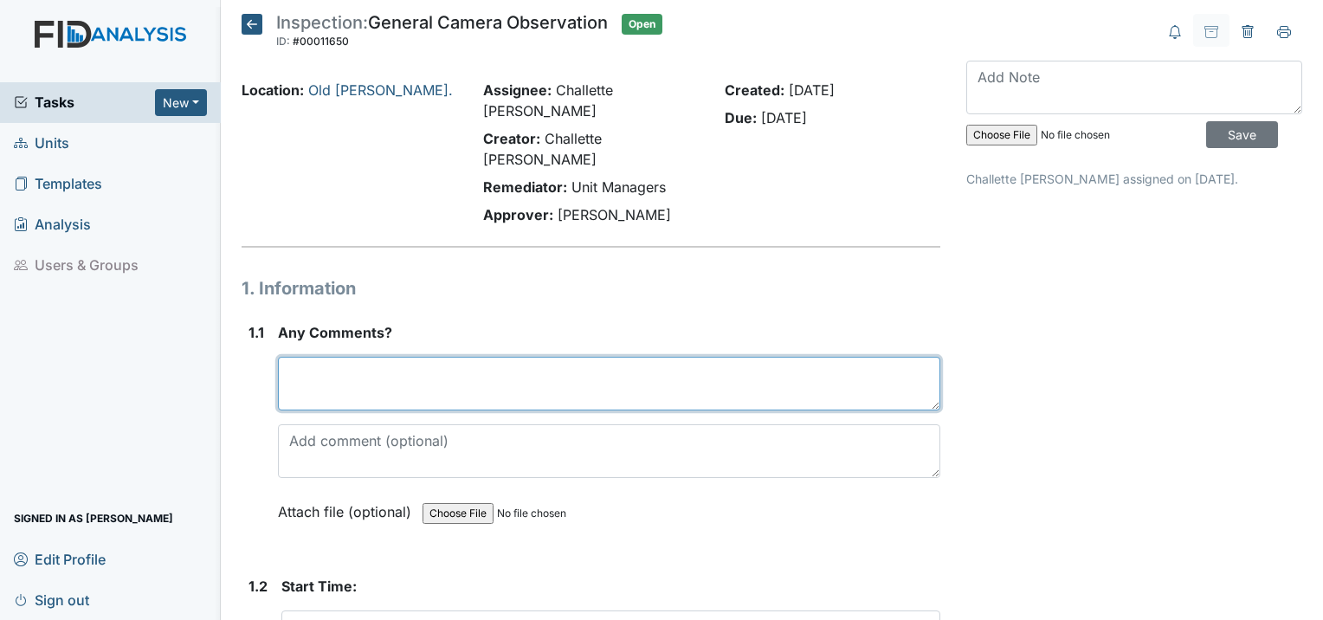
click at [435, 357] on textarea at bounding box center [609, 384] width 662 height 54
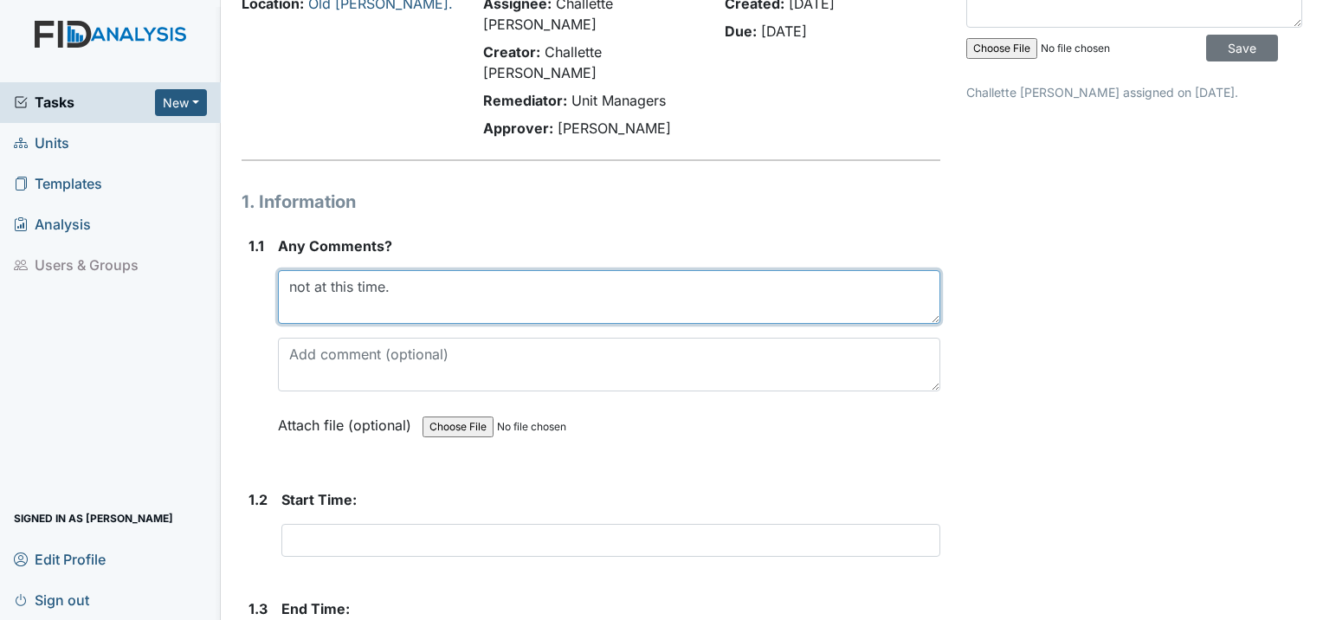
scroll to position [260, 0]
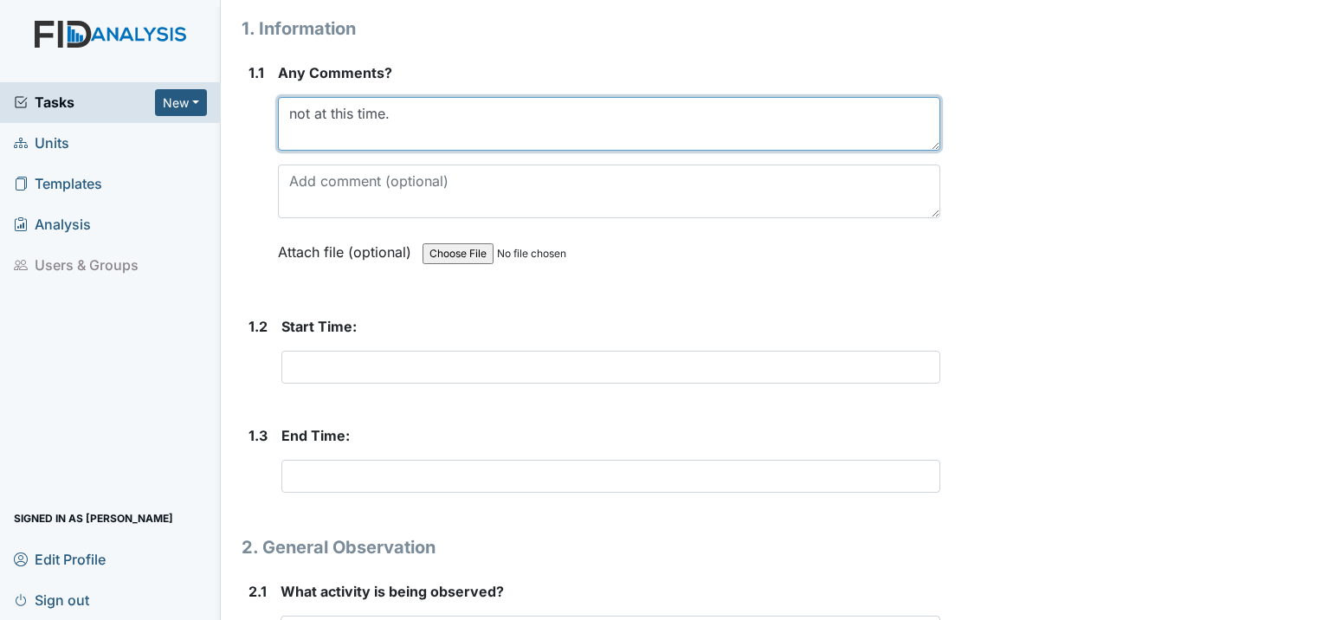
type textarea "not at this time."
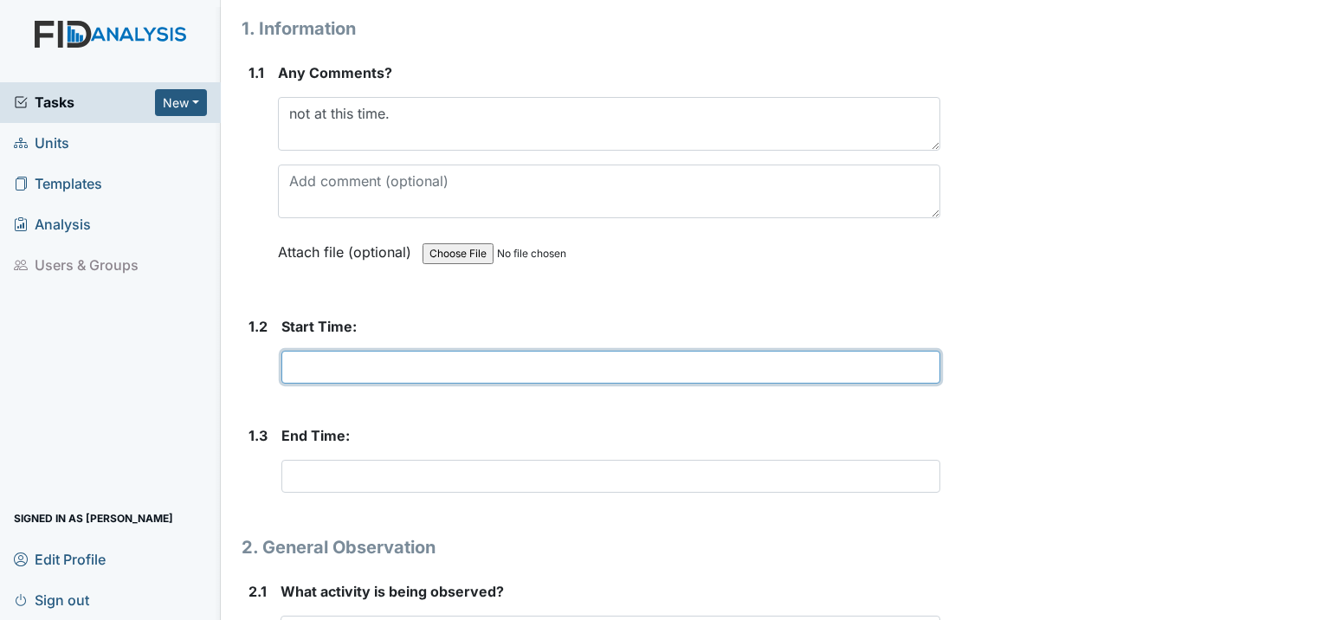
click at [305, 351] on input "text" at bounding box center [610, 367] width 659 height 33
type input "7:05"
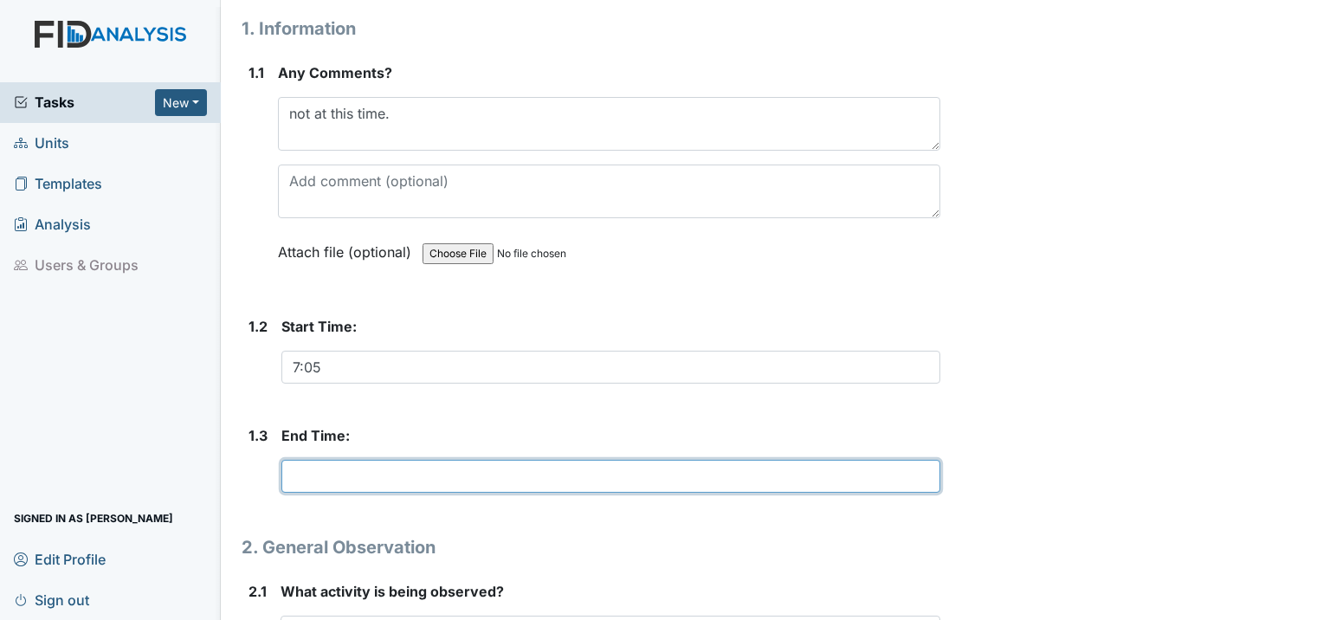
click at [377, 460] on input "text" at bounding box center [610, 476] width 659 height 33
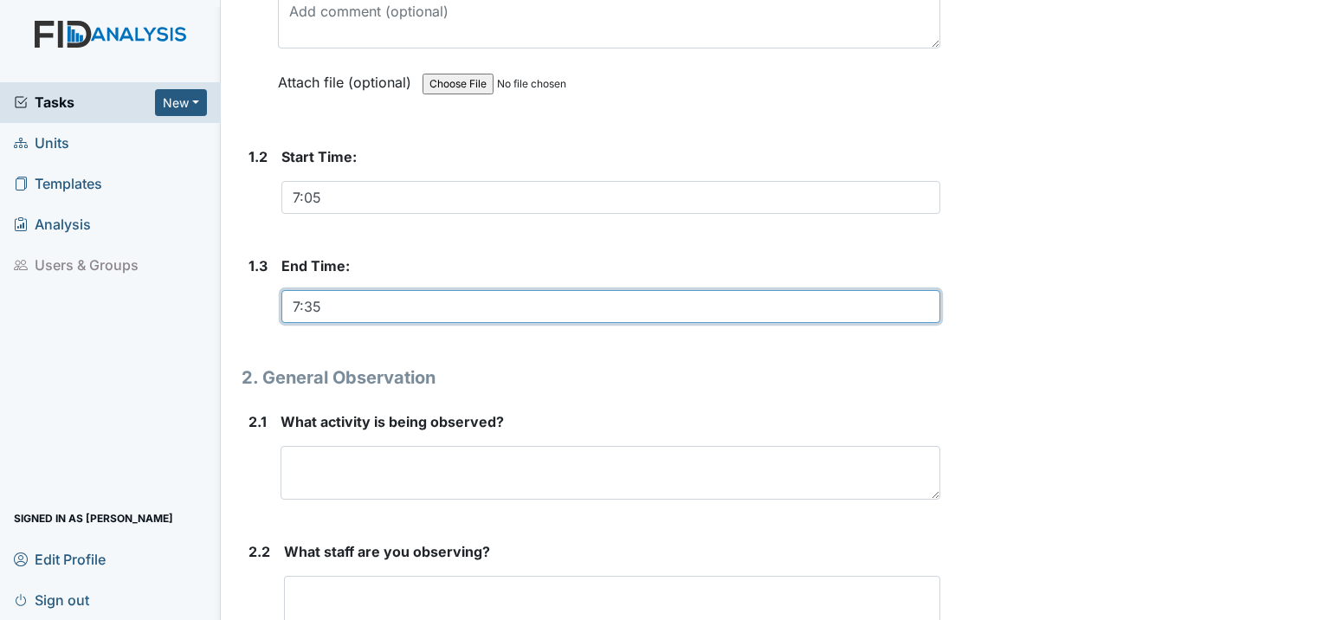
scroll to position [433, 0]
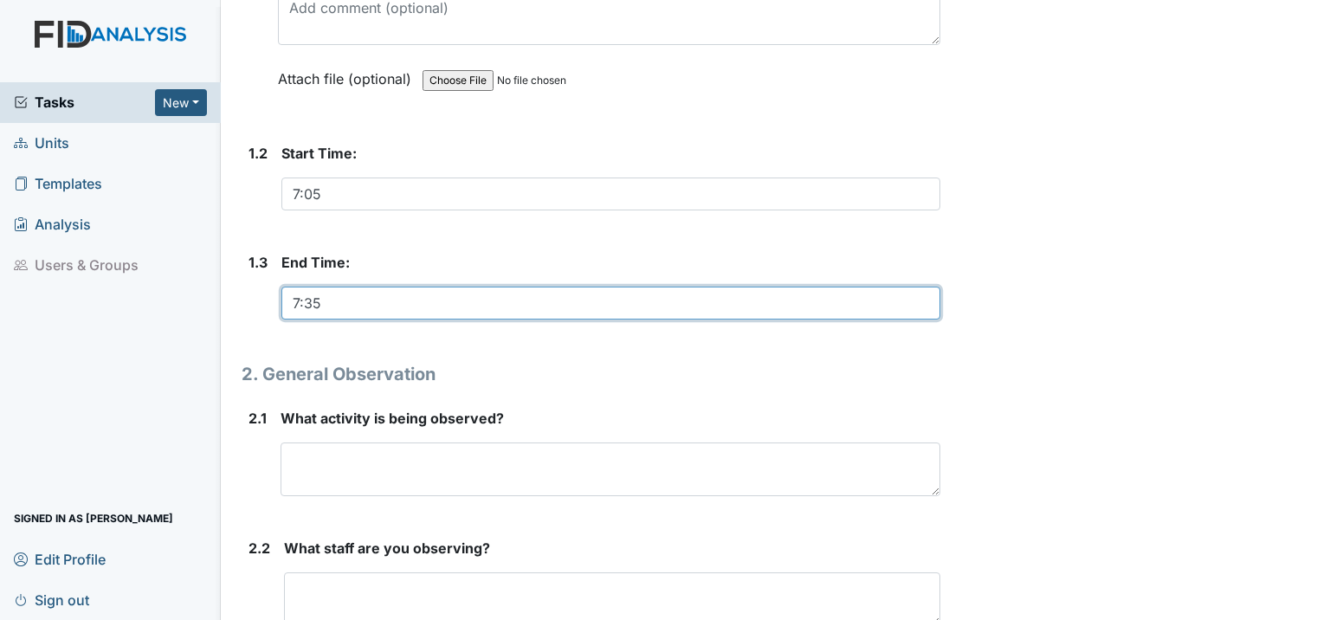
type input "7:35"
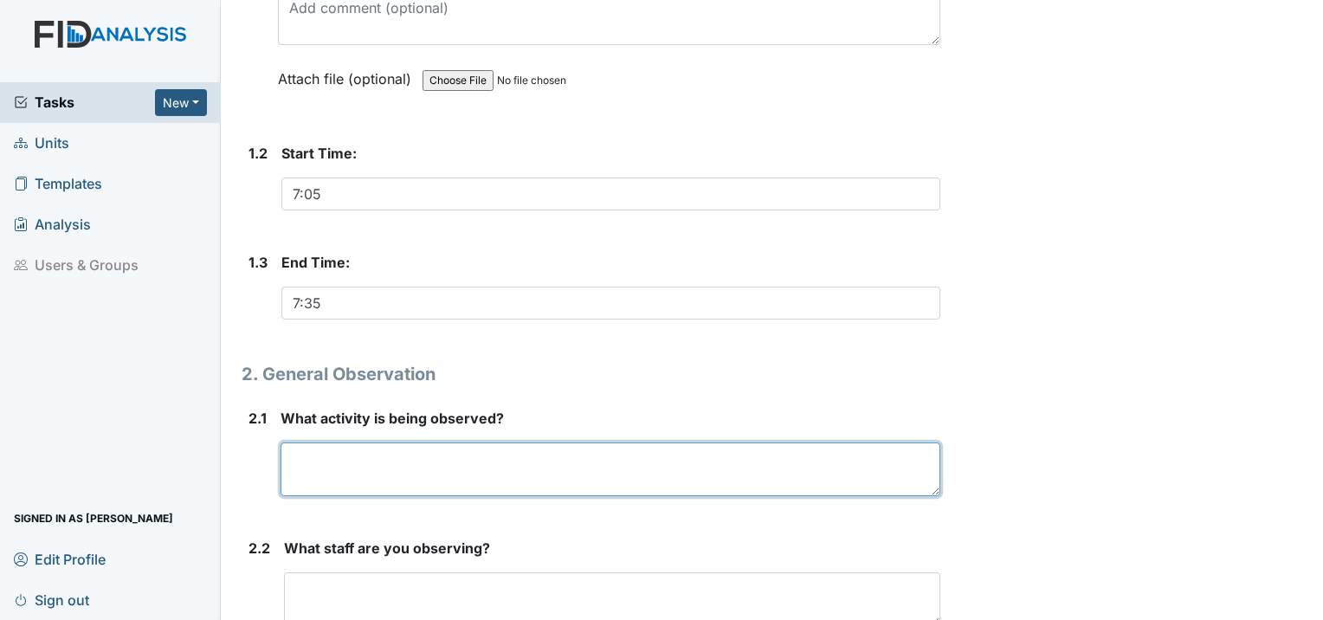
click at [327, 442] on textarea at bounding box center [610, 469] width 660 height 54
type textarea "m"
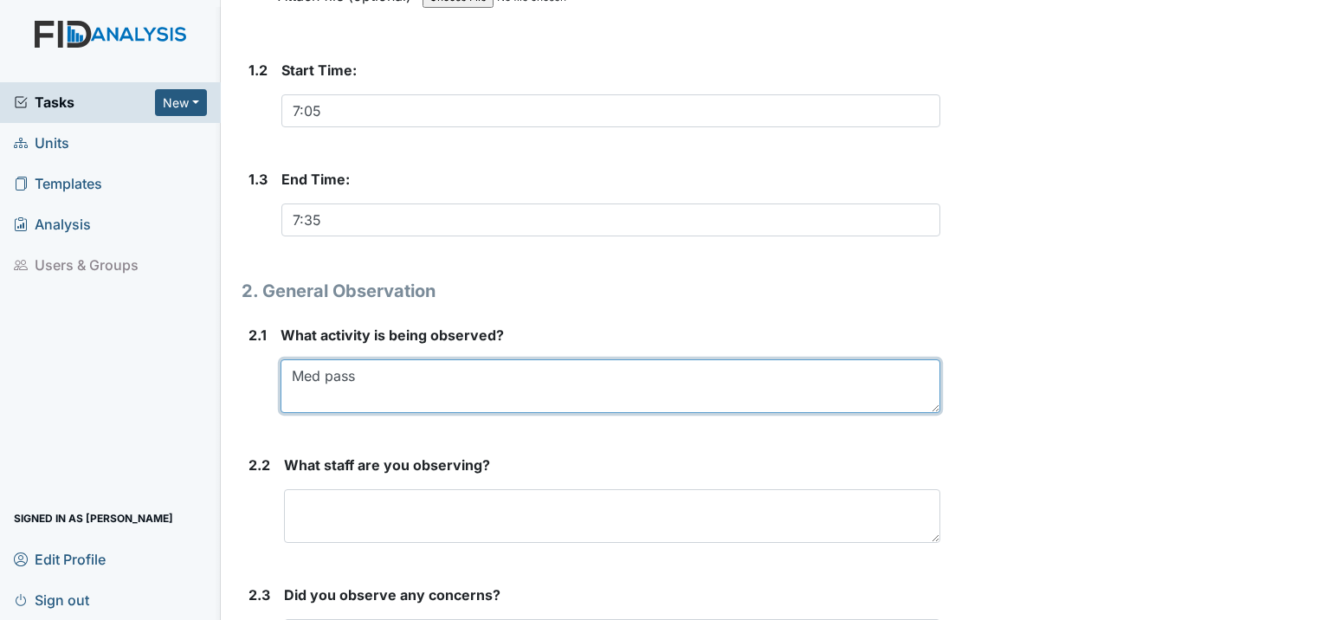
scroll to position [606, 0]
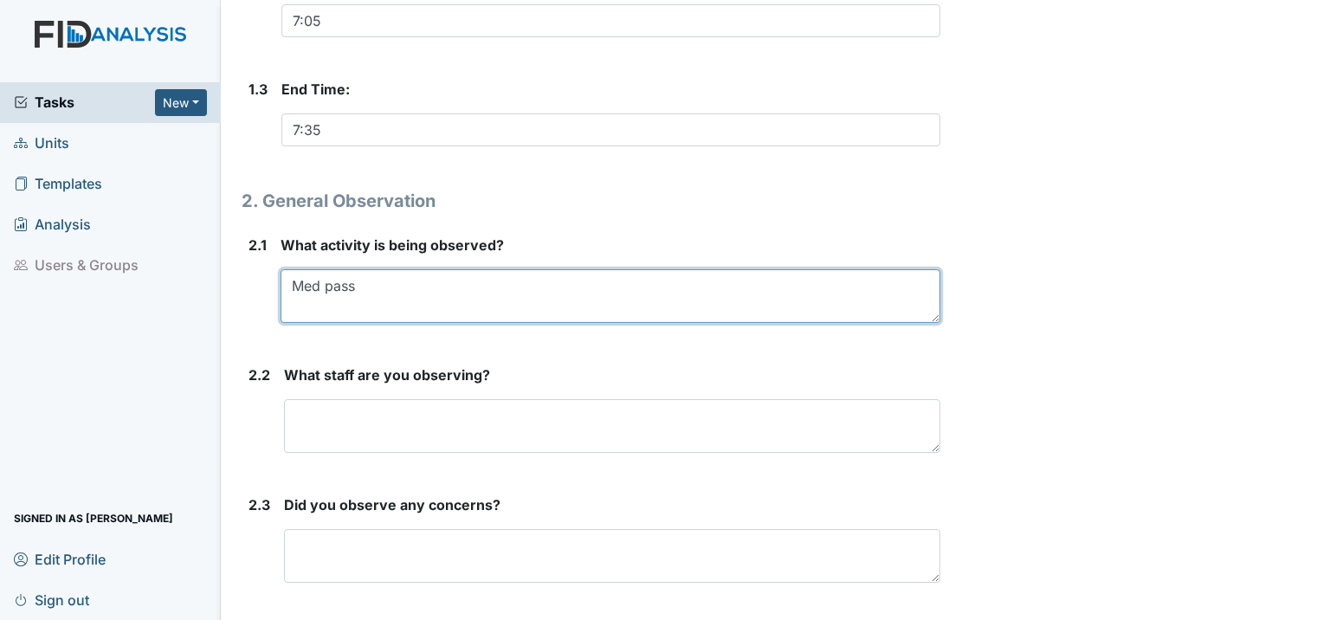
type textarea "Med pass"
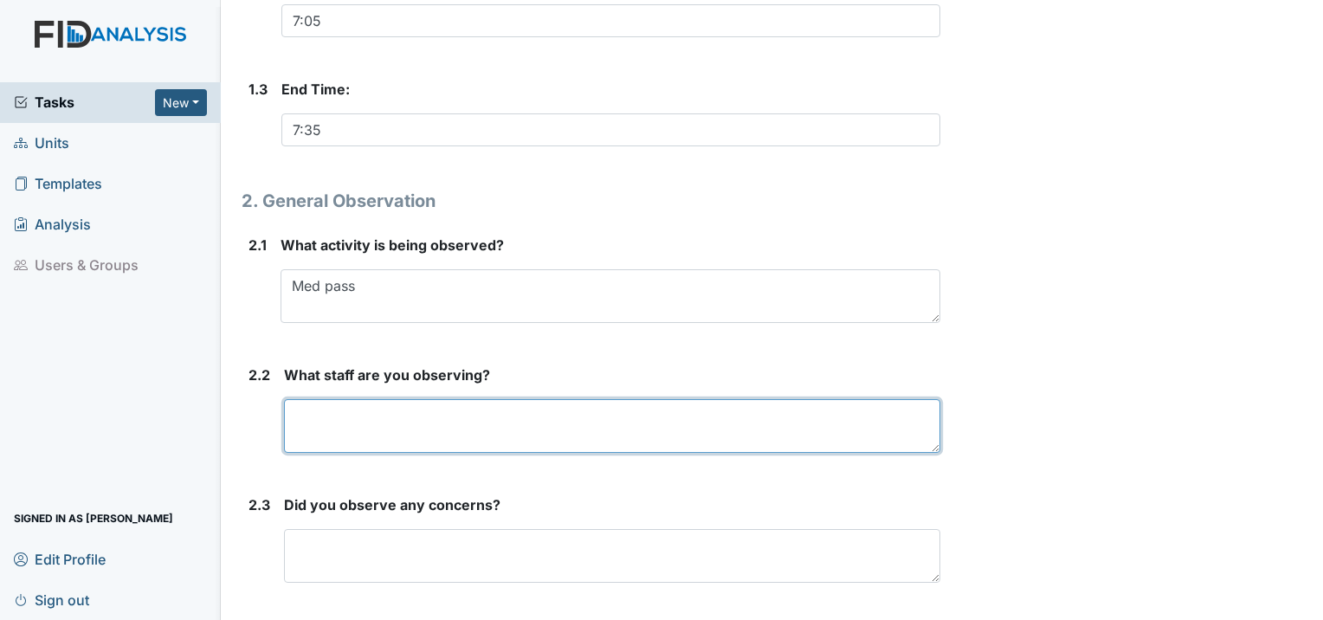
click at [284, 399] on textarea at bounding box center [612, 426] width 656 height 54
type textarea "Mary"
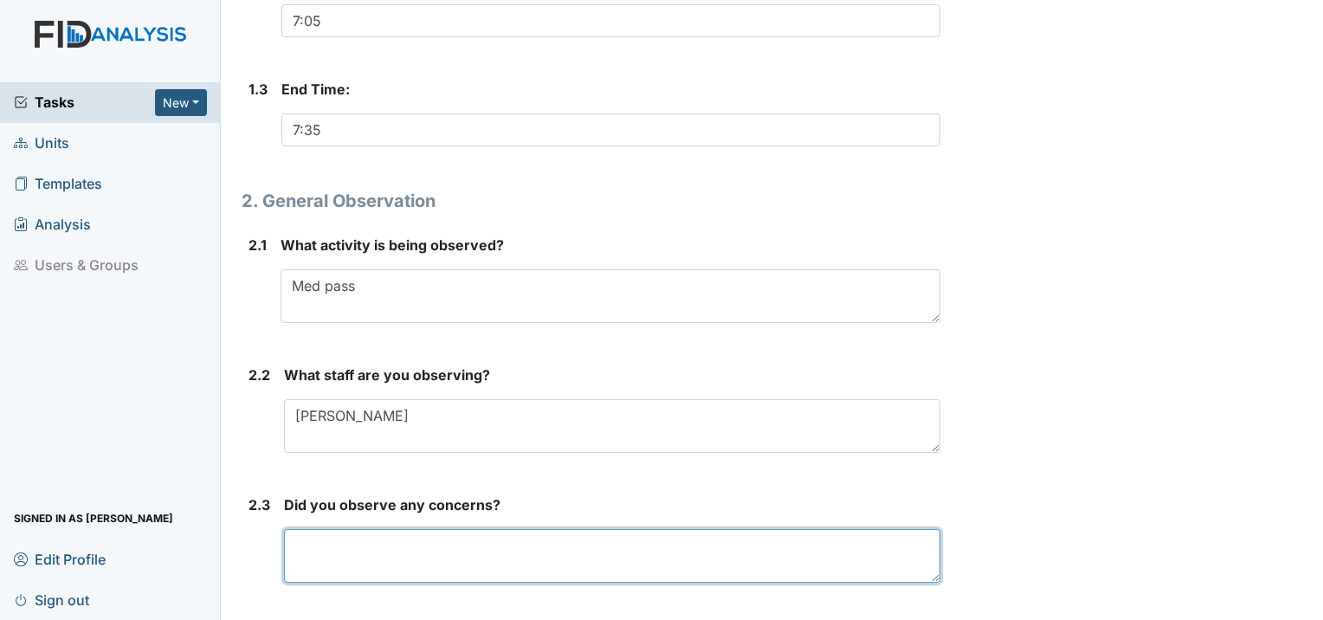
click at [390, 529] on textarea at bounding box center [612, 556] width 656 height 54
type textarea "No concerns at this time."
